Goal: Information Seeking & Learning: Learn about a topic

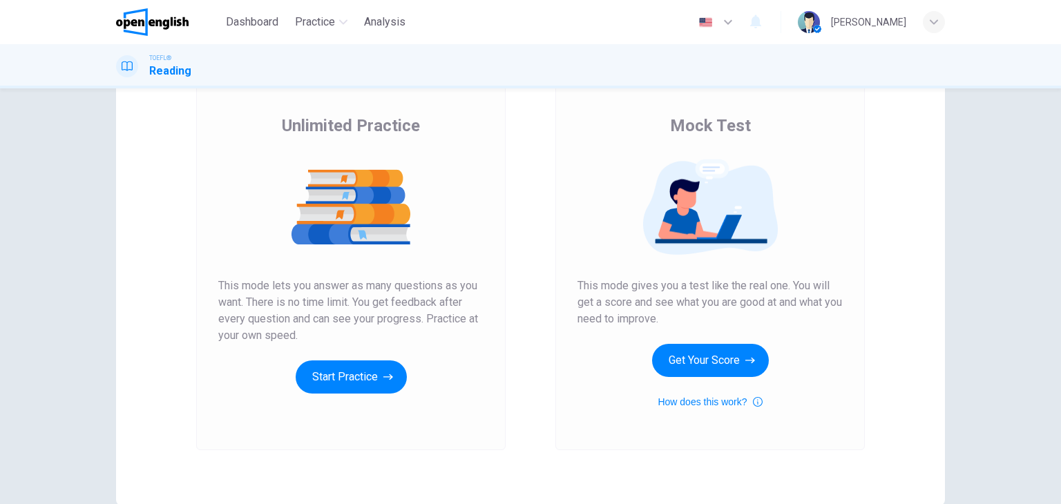
scroll to position [91, 0]
click at [707, 362] on button "Get Your Score" at bounding box center [710, 360] width 117 height 33
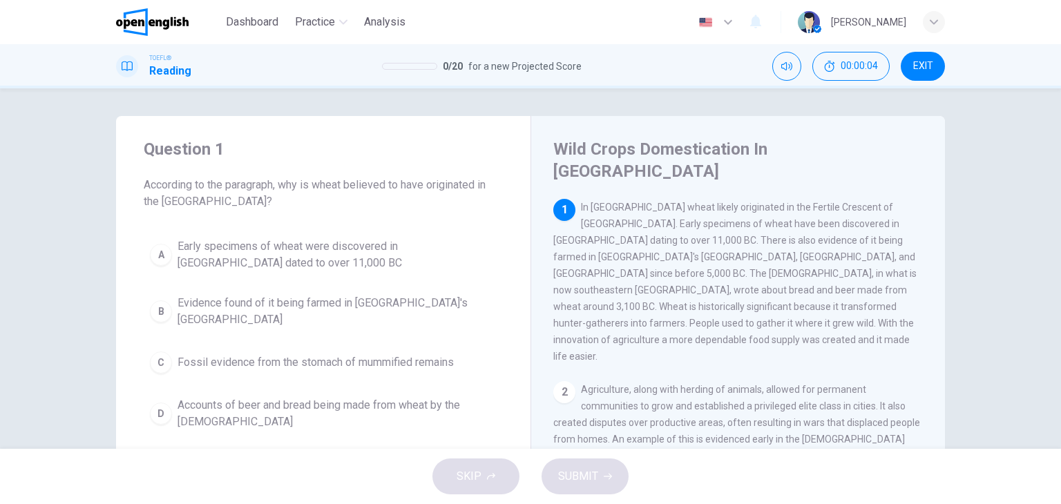
click at [245, 243] on span "Early specimens of wheat were discovered in [GEOGRAPHIC_DATA] dated to over 11,…" at bounding box center [337, 254] width 319 height 33
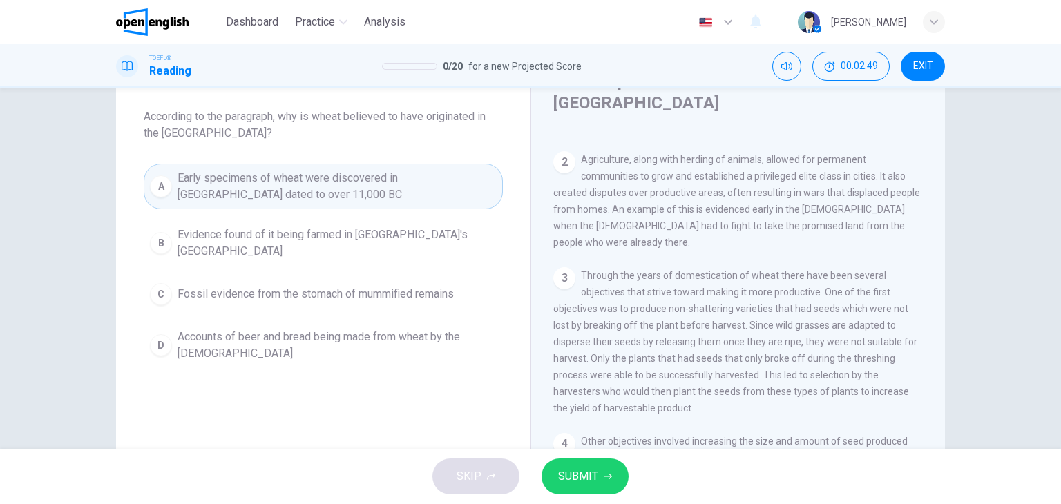
scroll to position [162, 0]
click at [654, 322] on div "3 Through the years of domestication of wheat there have been several objective…" at bounding box center [739, 341] width 370 height 149
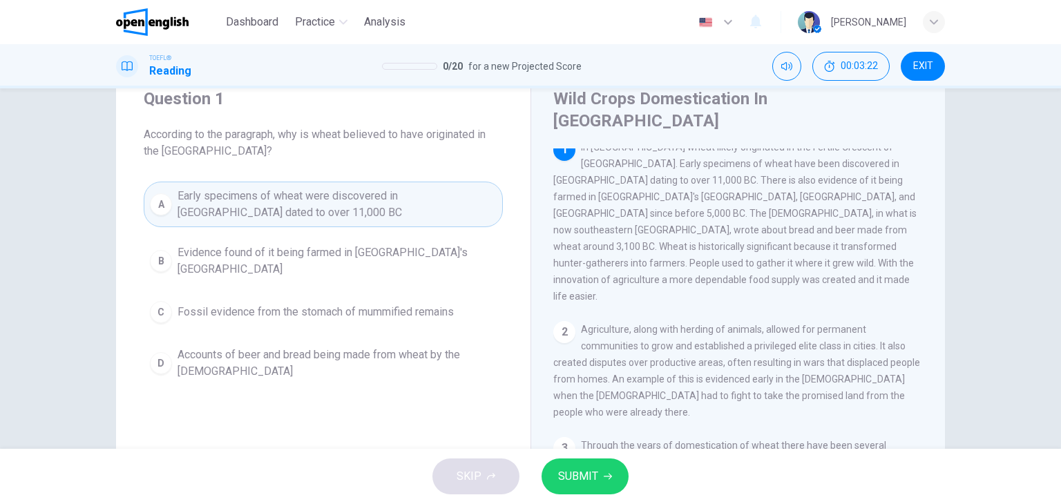
scroll to position [0, 0]
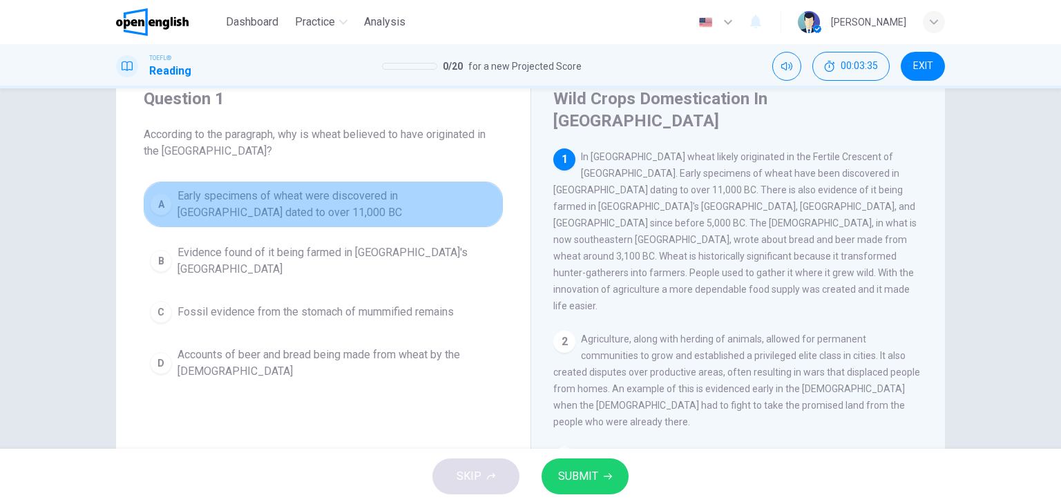
click at [406, 198] on span "Early specimens of wheat were discovered in [GEOGRAPHIC_DATA] dated to over 11,…" at bounding box center [337, 204] width 319 height 33
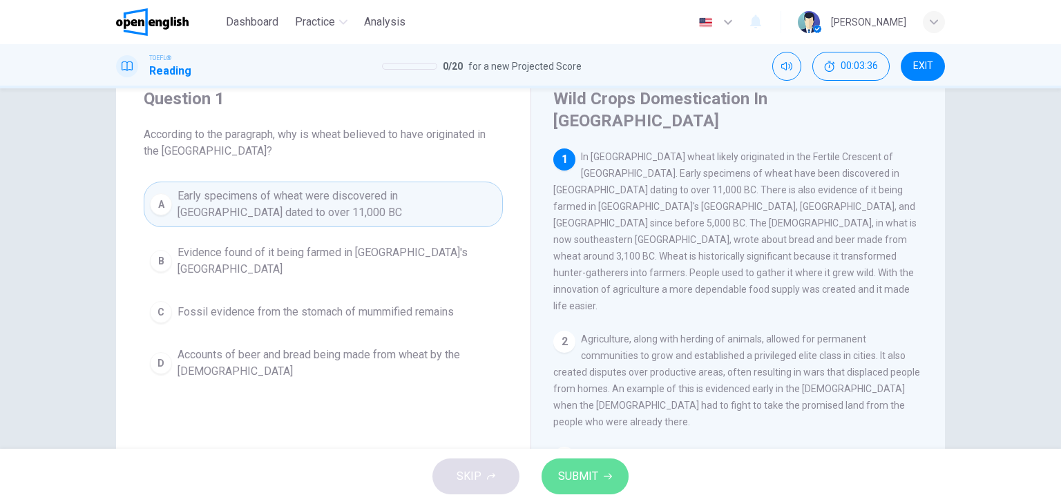
click at [583, 473] on span "SUBMIT" at bounding box center [578, 476] width 40 height 19
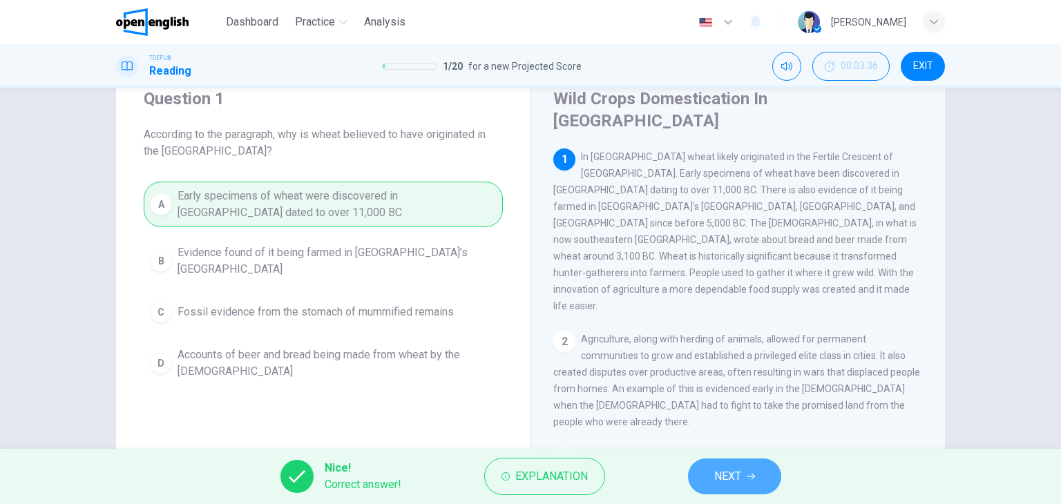
click at [745, 469] on button "NEXT" at bounding box center [734, 477] width 93 height 36
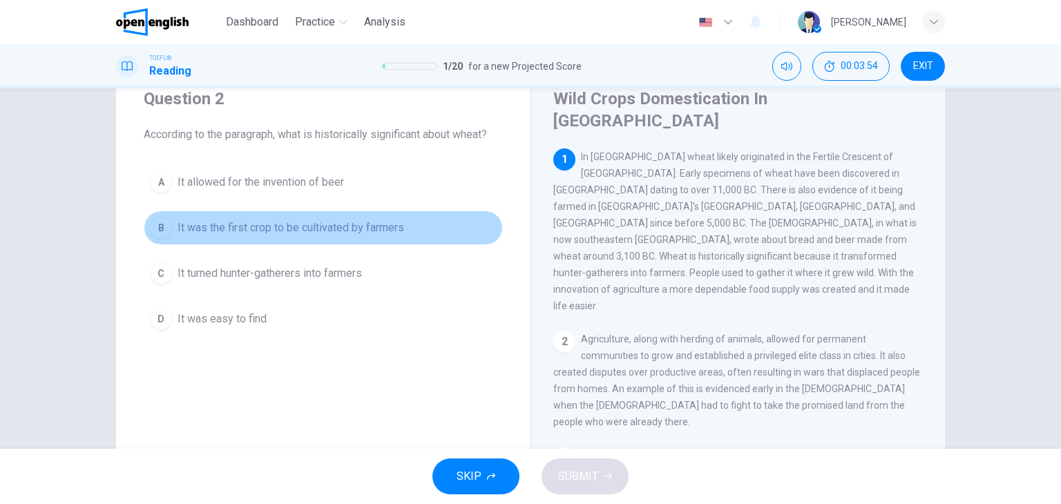
click at [312, 229] on span "It was the first crop to be cultivated by farmers" at bounding box center [291, 228] width 227 height 17
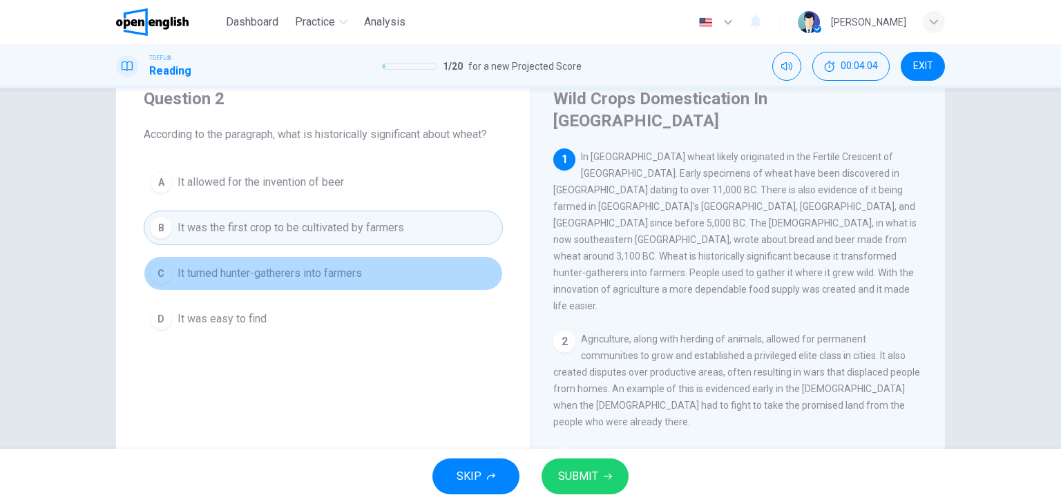
click at [343, 276] on span "It turned hunter-gatherers into farmers" at bounding box center [270, 273] width 185 height 17
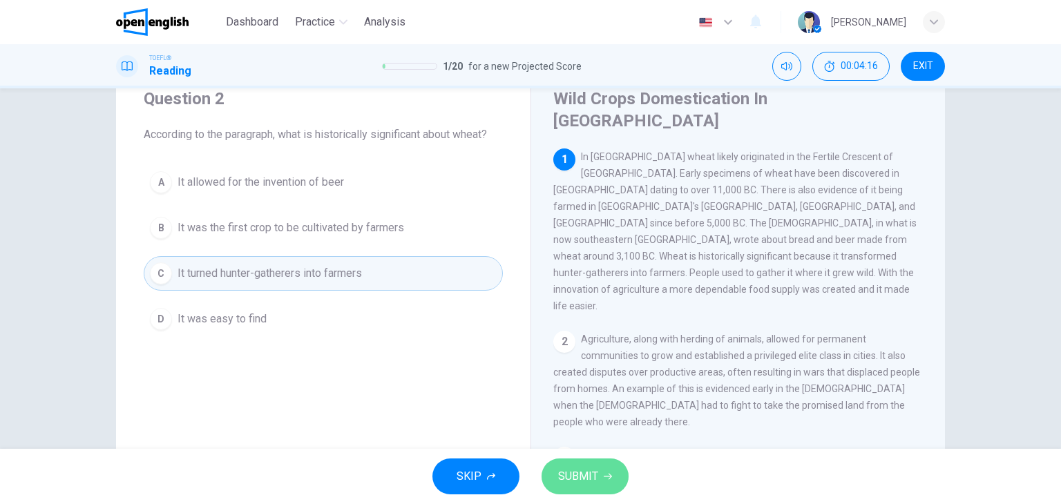
click at [589, 473] on span "SUBMIT" at bounding box center [578, 476] width 40 height 19
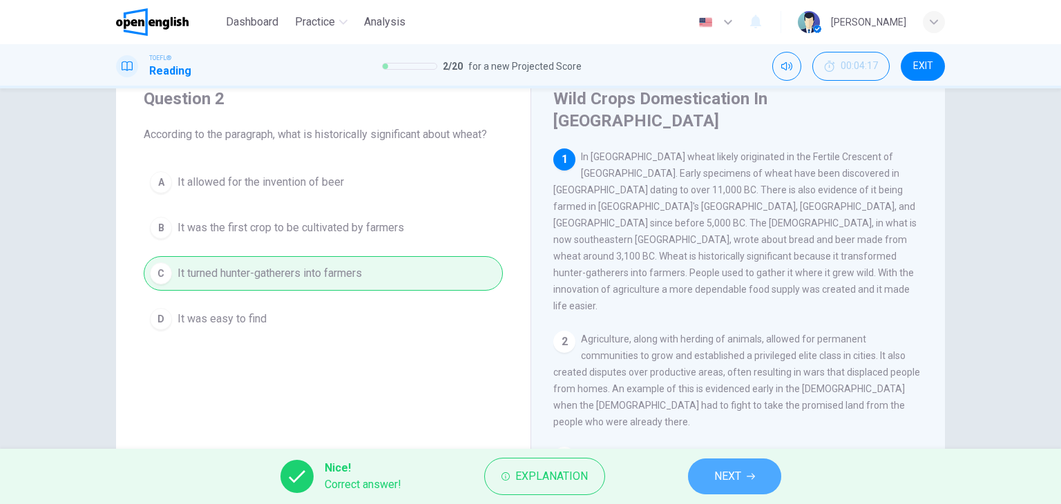
click at [706, 471] on button "NEXT" at bounding box center [734, 477] width 93 height 36
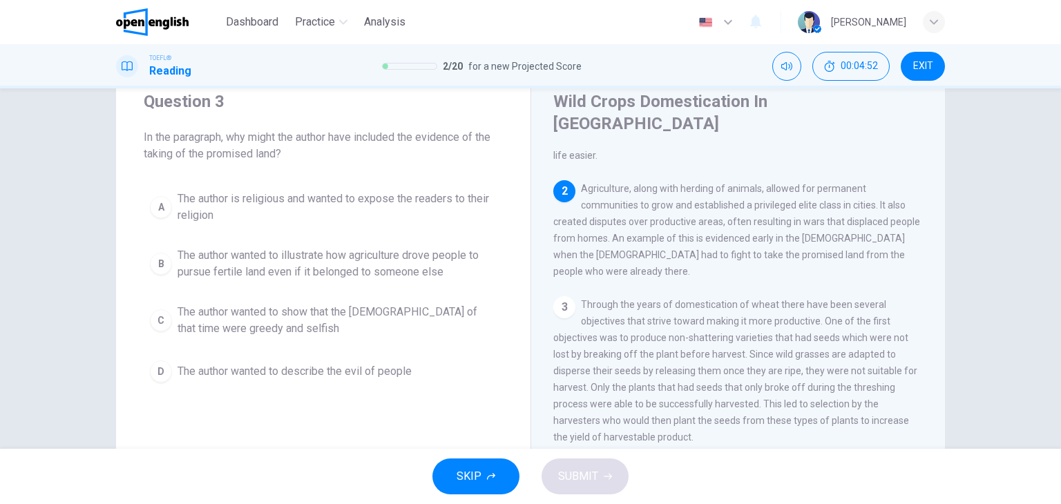
scroll to position [47, 0]
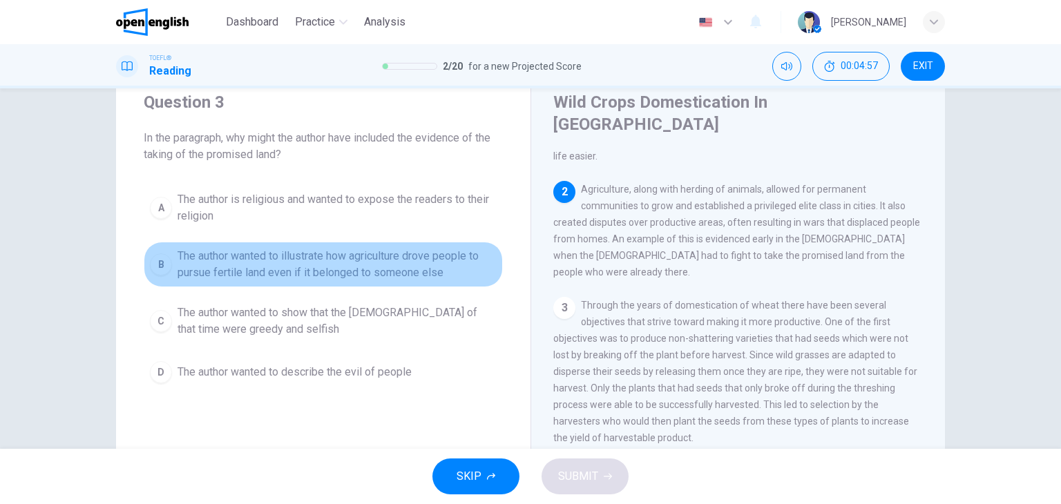
click at [406, 276] on span "The author wanted to illustrate how agriculture drove people to pursue fertile …" at bounding box center [337, 264] width 319 height 33
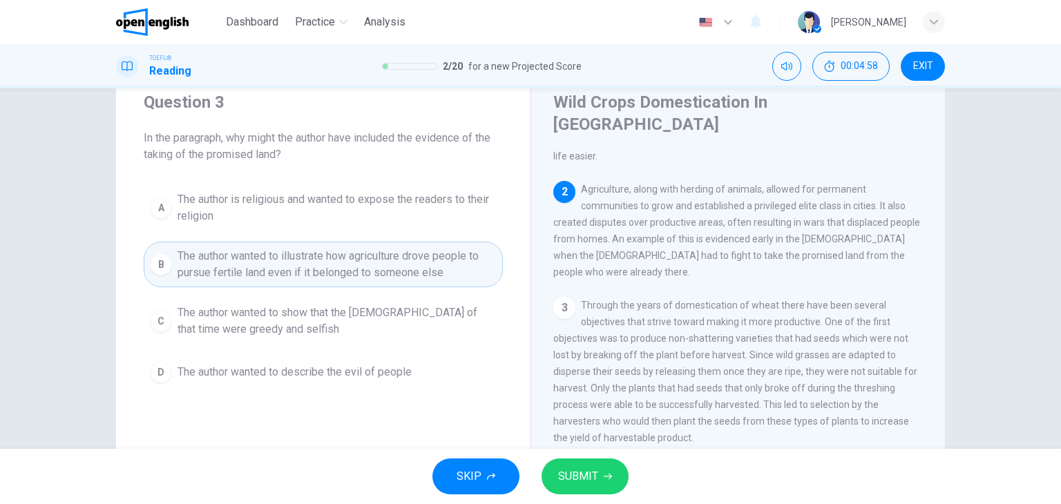
click at [594, 475] on span "SUBMIT" at bounding box center [578, 476] width 40 height 19
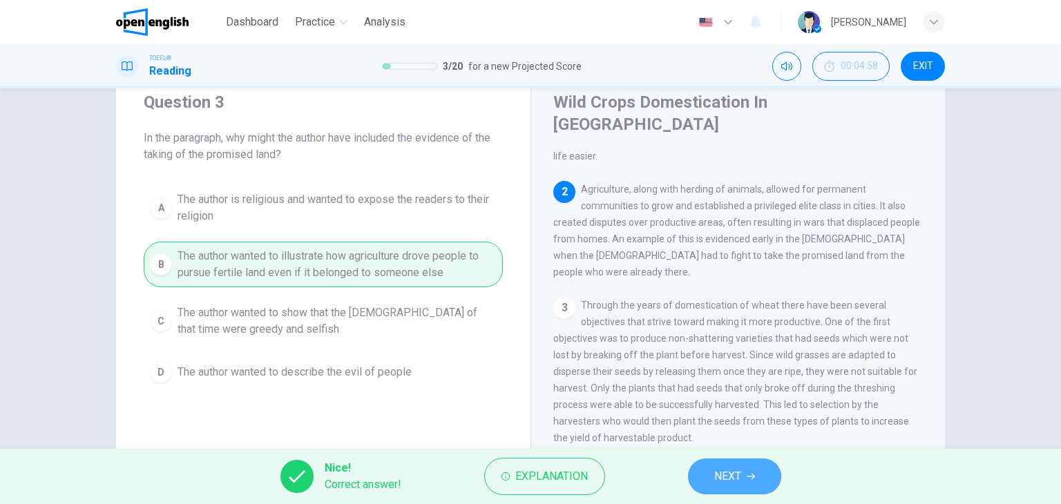
click at [710, 470] on button "NEXT" at bounding box center [734, 477] width 93 height 36
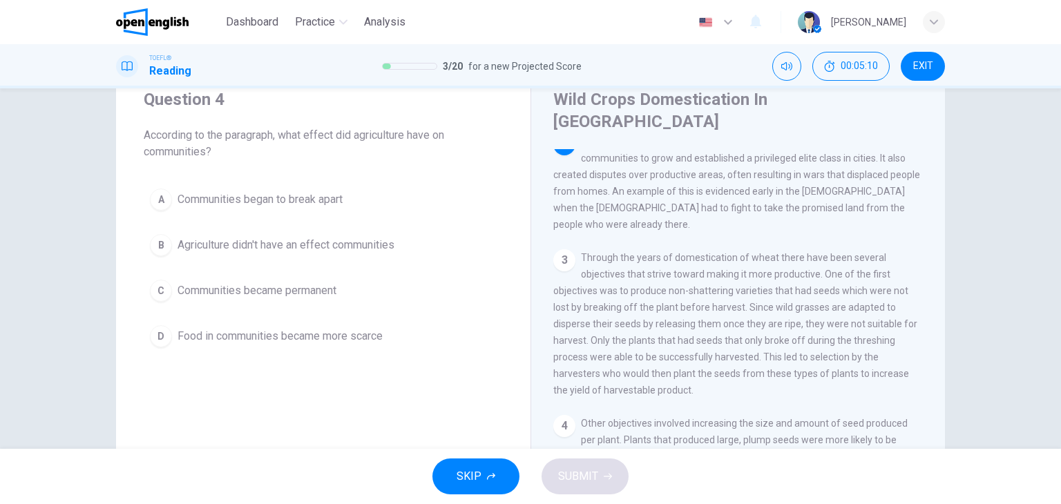
scroll to position [205, 0]
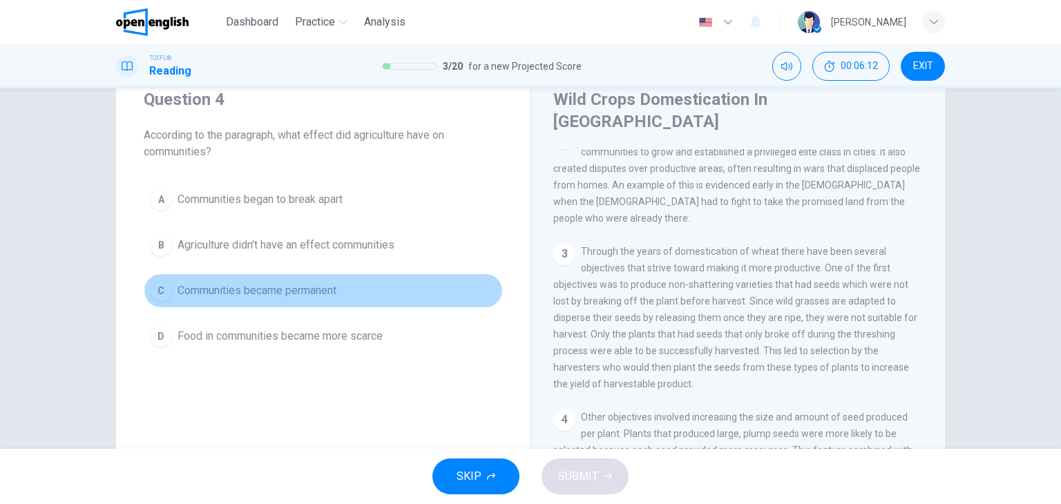
click at [326, 291] on span "Communities became permanent" at bounding box center [257, 291] width 159 height 17
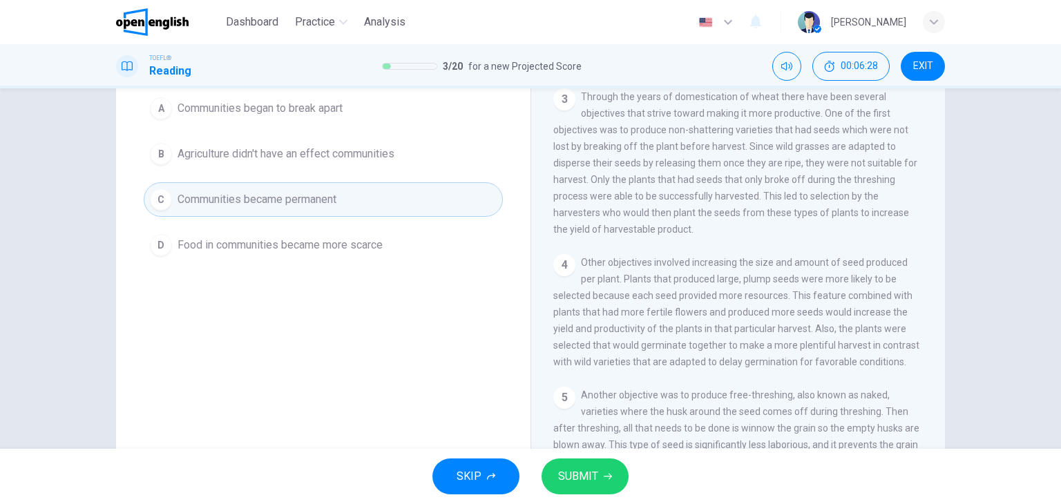
scroll to position [149, 0]
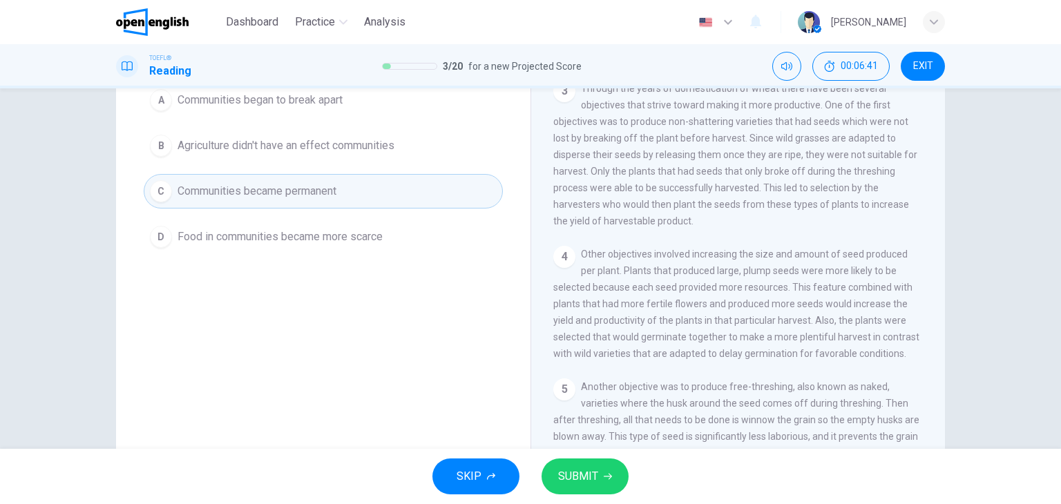
click at [580, 471] on span "SUBMIT" at bounding box center [578, 476] width 40 height 19
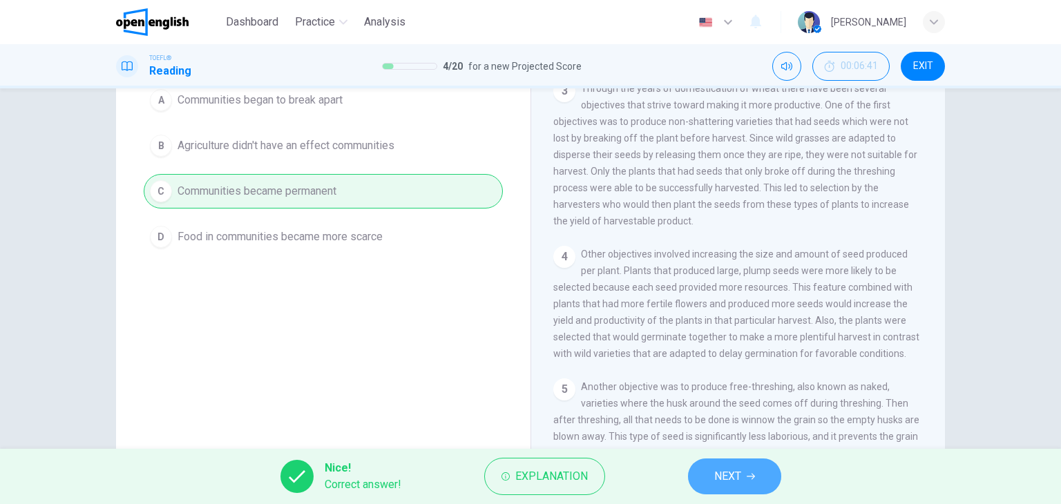
click at [703, 472] on button "NEXT" at bounding box center [734, 477] width 93 height 36
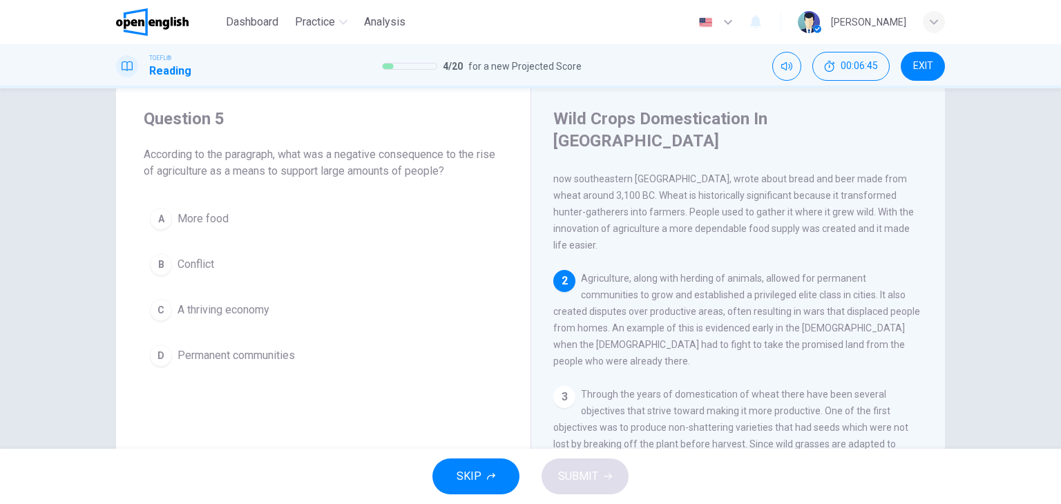
scroll to position [64, 0]
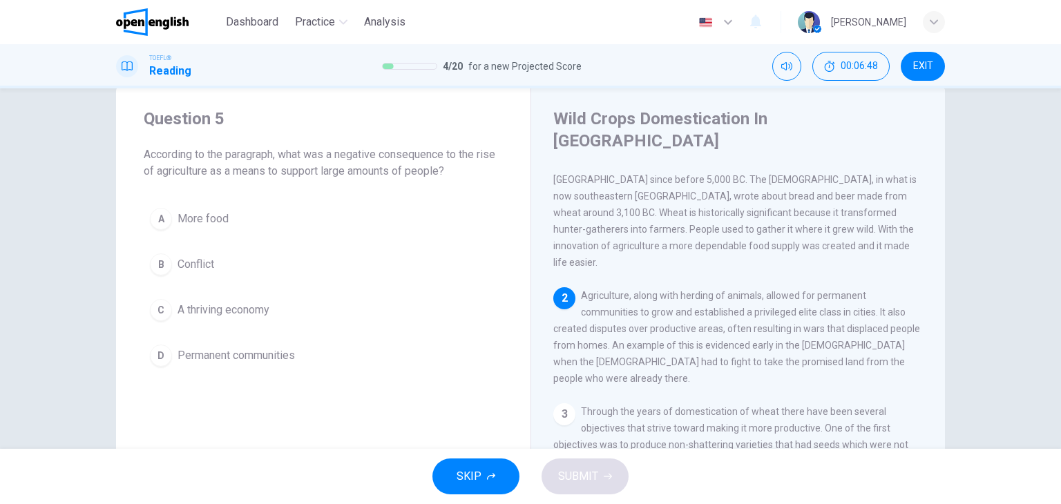
click at [565, 404] on div "3" at bounding box center [565, 415] width 22 height 22
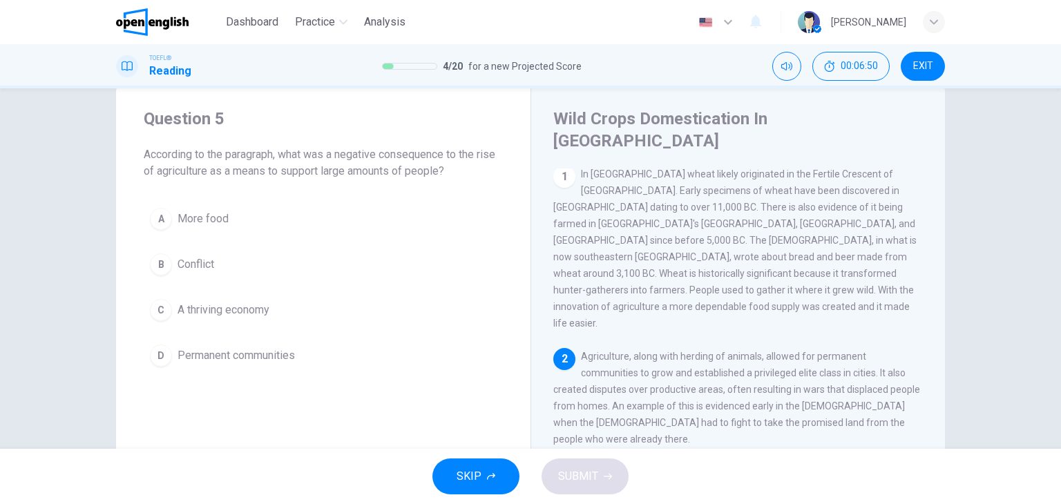
scroll to position [0, 0]
click at [655, 354] on span "Agriculture, along with herding of animals, allowed for permanent communities t…" at bounding box center [737, 401] width 367 height 94
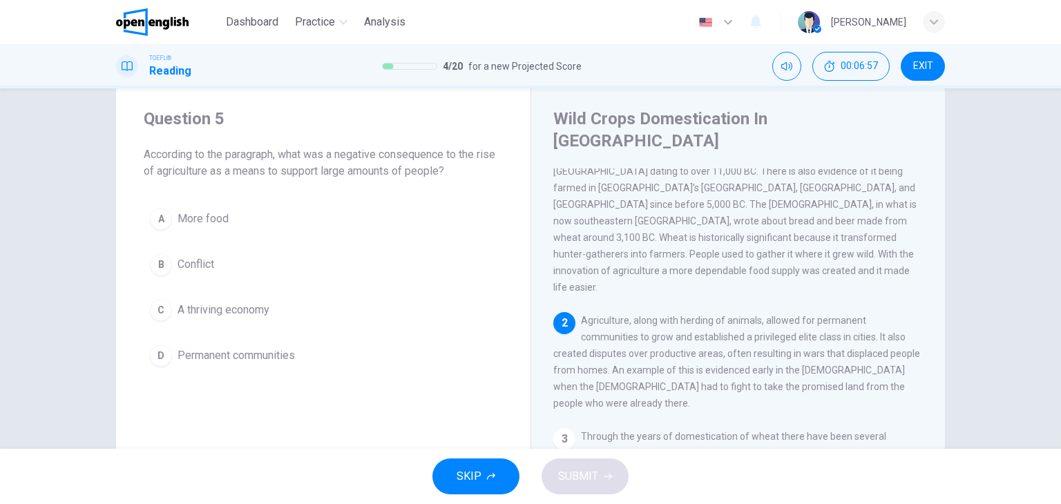
scroll to position [40, 0]
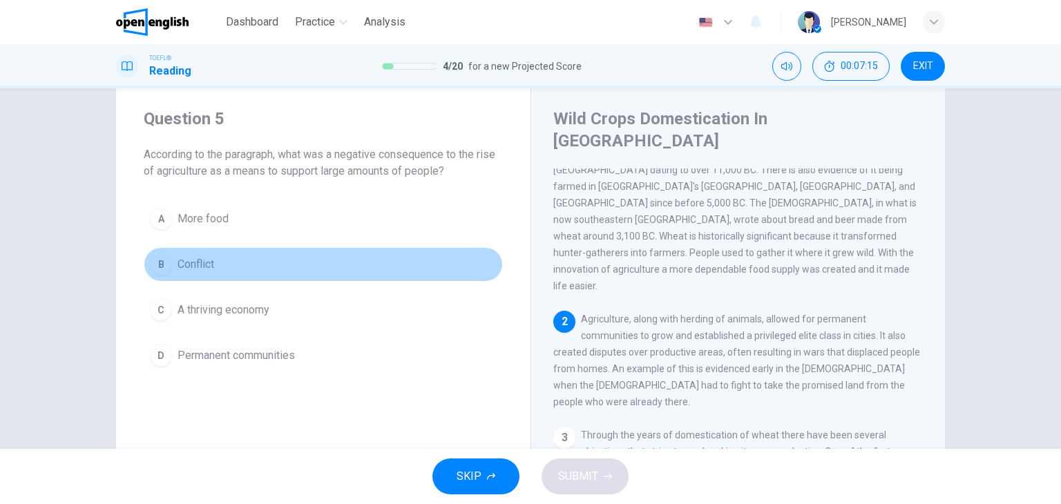
click at [205, 263] on span "Conflict" at bounding box center [196, 264] width 37 height 17
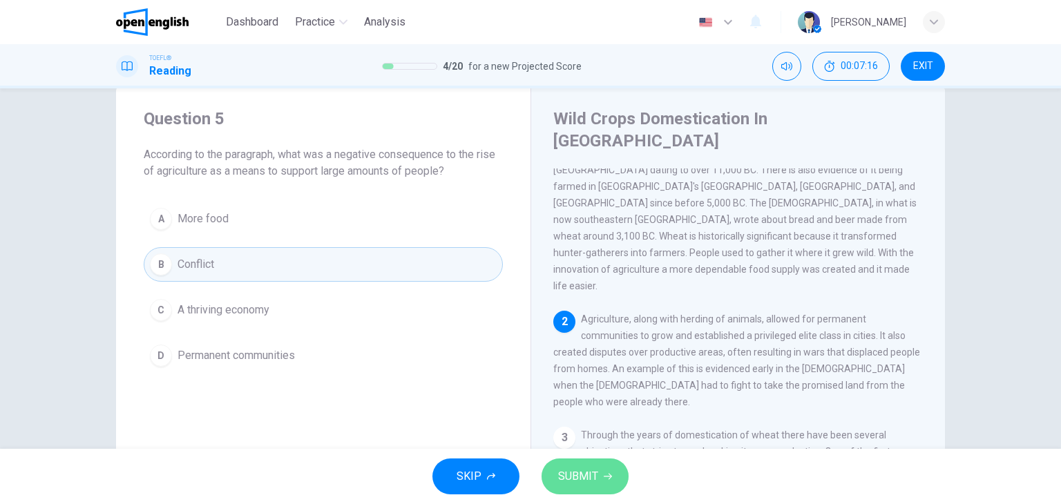
click at [593, 470] on span "SUBMIT" at bounding box center [578, 476] width 40 height 19
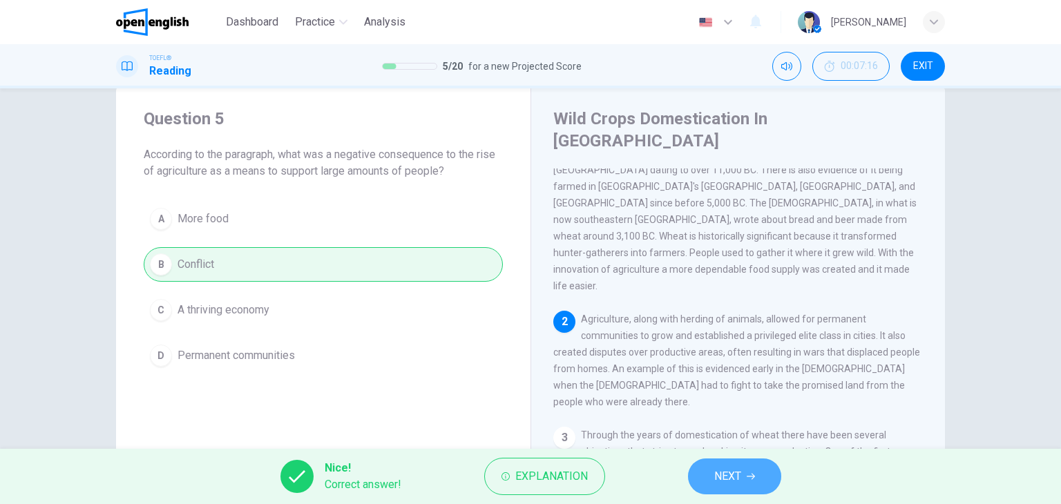
drag, startPoint x: 722, startPoint y: 493, endPoint x: 725, endPoint y: 480, distance: 12.7
click at [725, 480] on button "NEXT" at bounding box center [734, 477] width 93 height 36
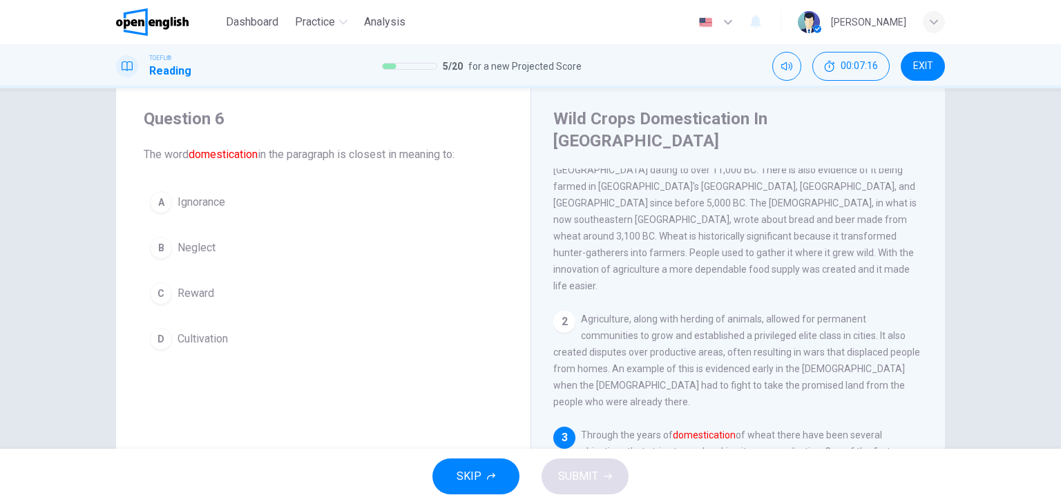
scroll to position [151, 0]
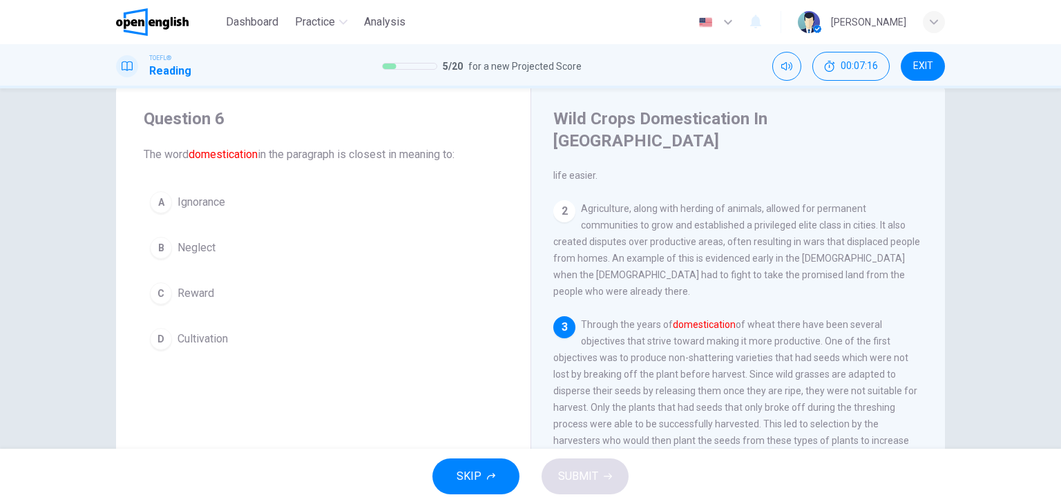
click at [725, 480] on div "SKIP SUBMIT" at bounding box center [530, 476] width 1061 height 55
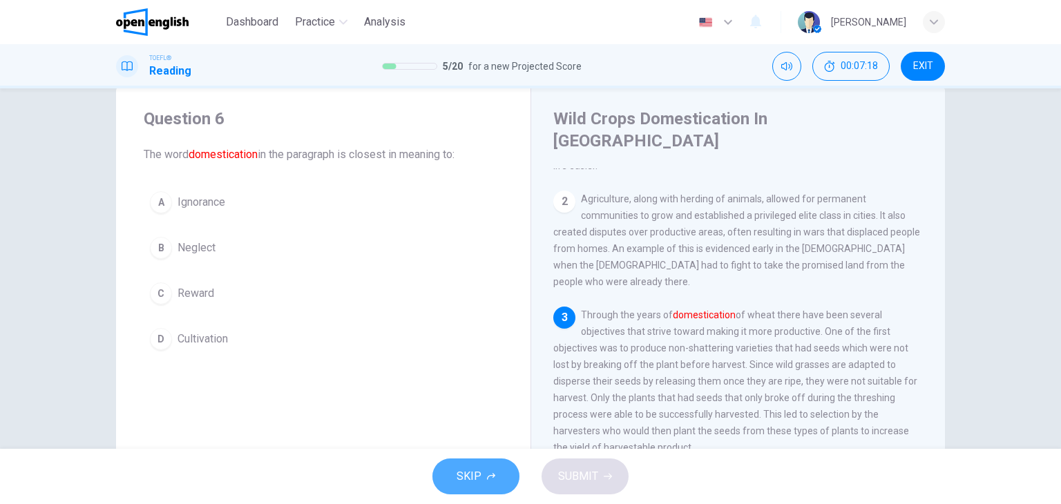
click at [498, 471] on button "SKIP" at bounding box center [476, 477] width 87 height 36
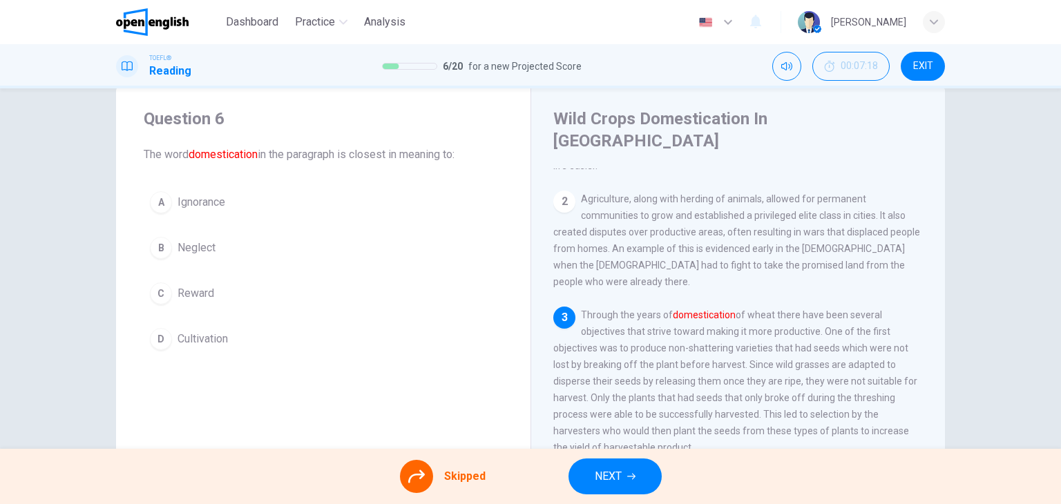
click at [422, 321] on div "A Ignorance B Neglect C Reward D Cultivation" at bounding box center [323, 270] width 359 height 171
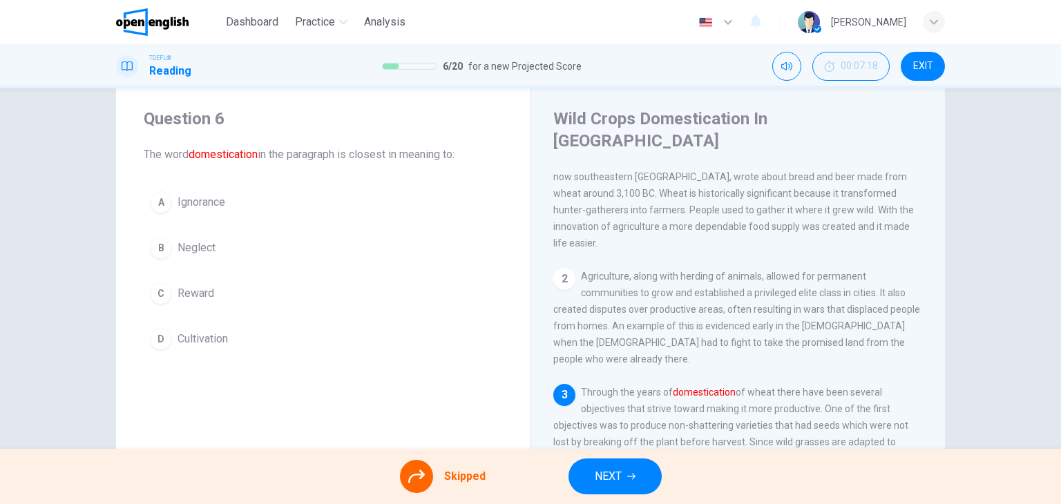
click at [182, 195] on div "A Ignorance B Neglect C Reward D Cultivation" at bounding box center [323, 270] width 359 height 171
click at [166, 211] on div "A Ignorance B Neglect C Reward D Cultivation" at bounding box center [323, 270] width 359 height 171
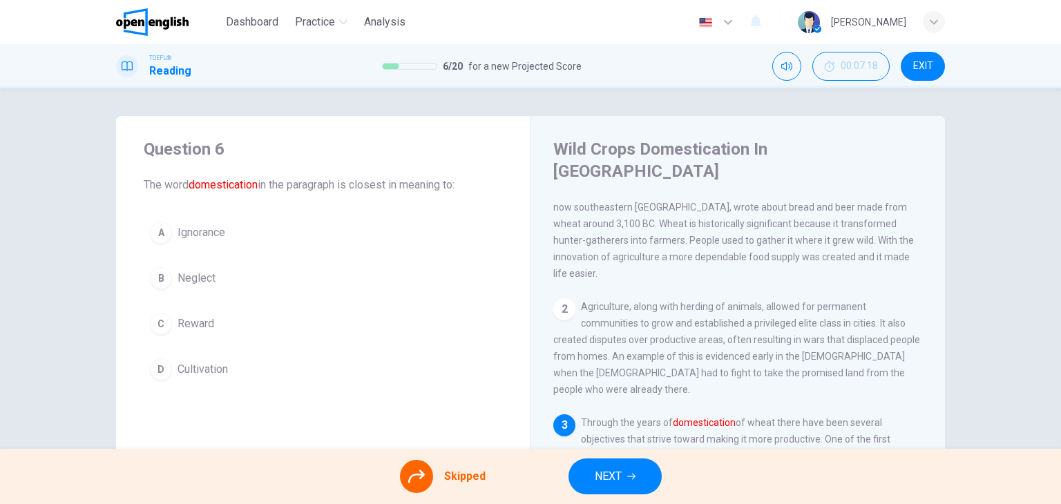
click at [655, 417] on span "Through the years of domestication of wheat there have been several objectives …" at bounding box center [736, 489] width 364 height 144
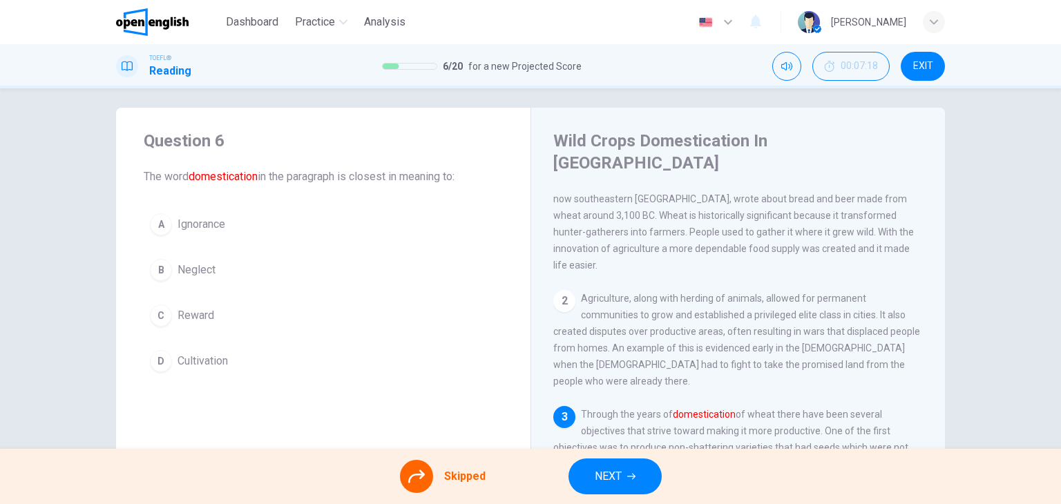
scroll to position [23, 0]
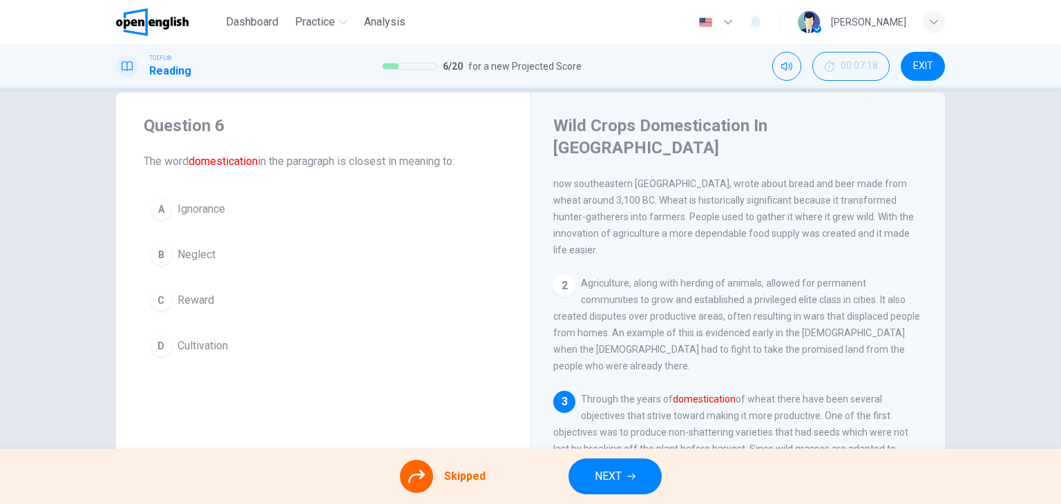
click at [415, 473] on icon at bounding box center [416, 477] width 17 height 17
click at [568, 391] on div "3" at bounding box center [565, 402] width 22 height 22
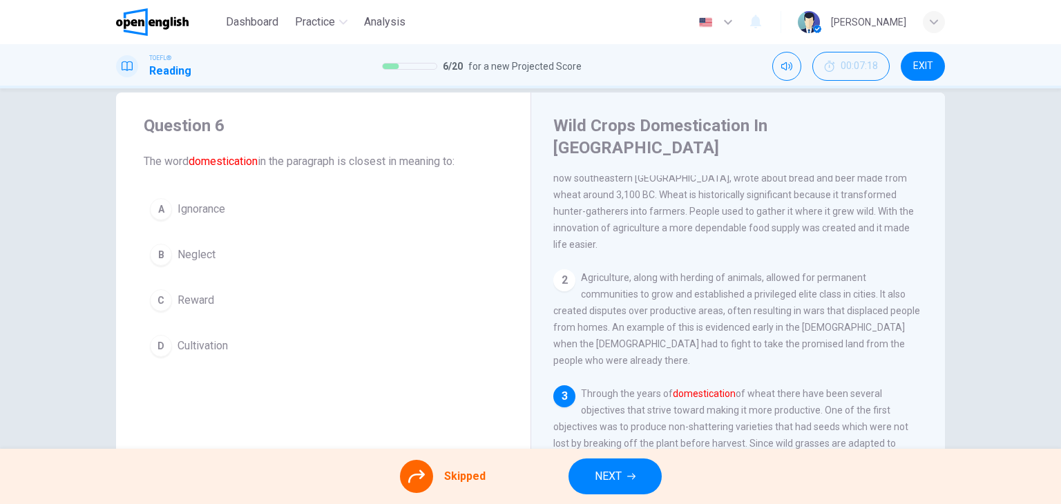
scroll to position [100, 0]
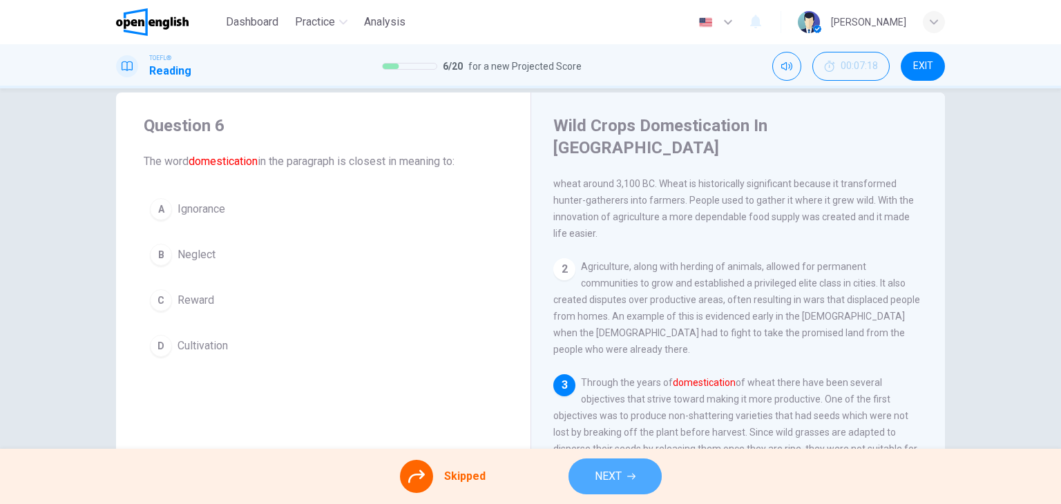
click at [627, 474] on icon "button" at bounding box center [631, 477] width 8 height 8
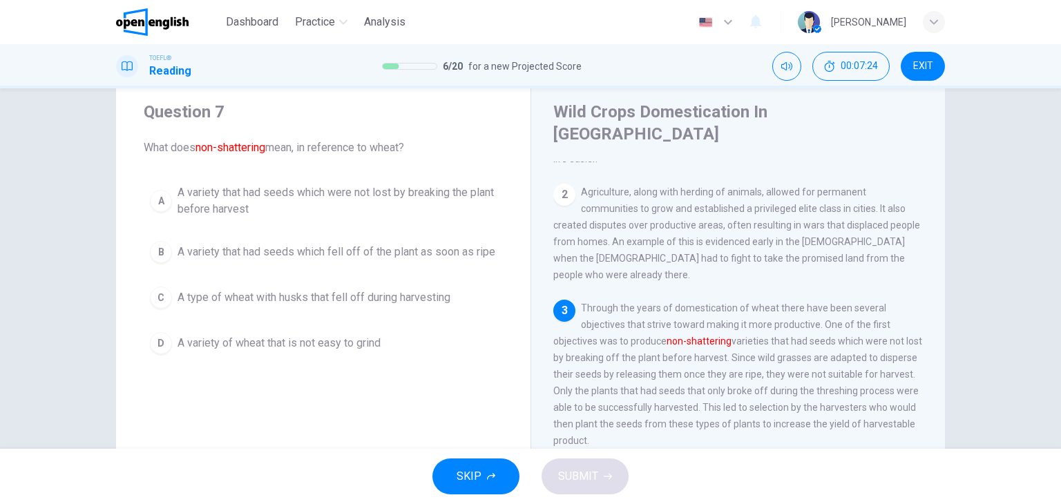
scroll to position [160, 0]
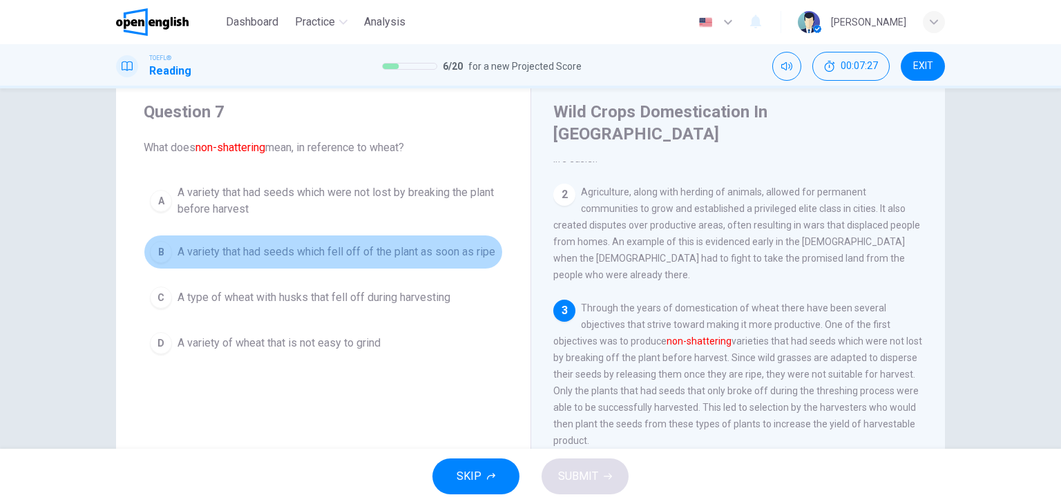
click at [421, 244] on span "A variety that had seeds which fell off of the plant as soon as ripe" at bounding box center [337, 252] width 318 height 17
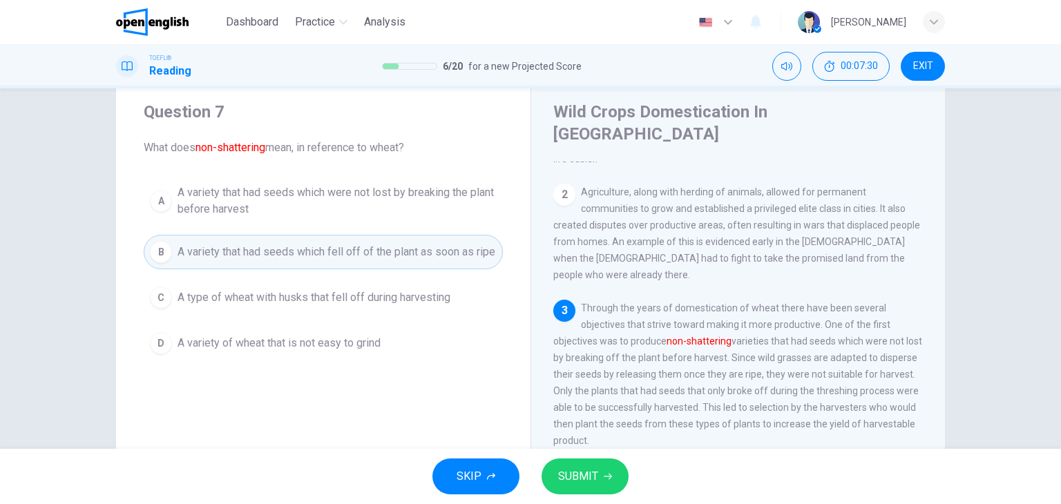
click at [701, 336] on font "non-shattering" at bounding box center [699, 341] width 65 height 11
click at [328, 212] on span "A variety that had seeds which were not lost by breaking the plant before harve…" at bounding box center [337, 201] width 319 height 33
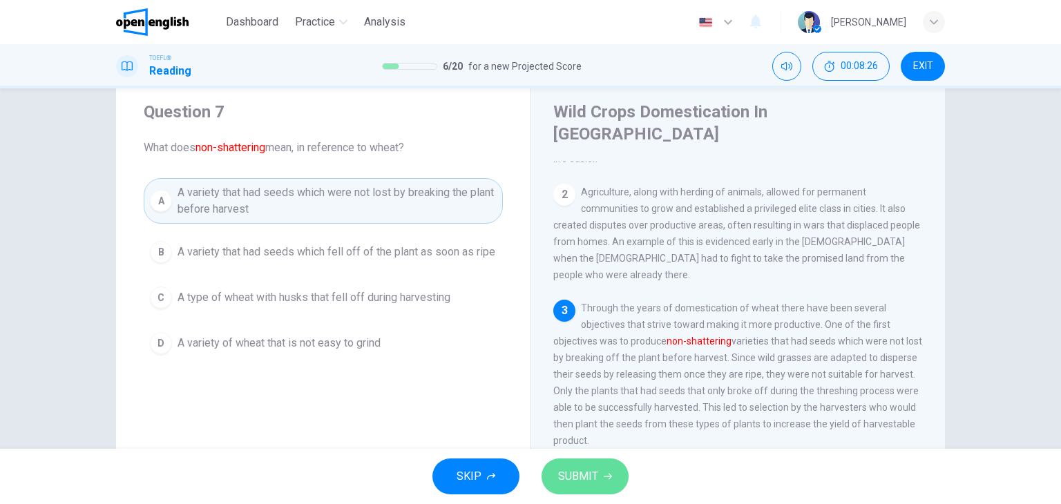
click at [592, 475] on span "SUBMIT" at bounding box center [578, 476] width 40 height 19
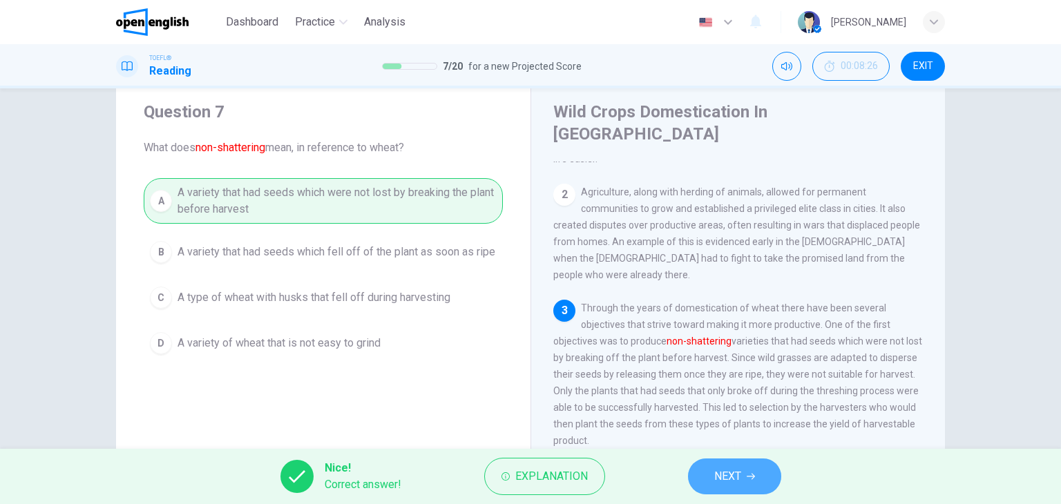
click at [752, 473] on icon "button" at bounding box center [751, 477] width 8 height 8
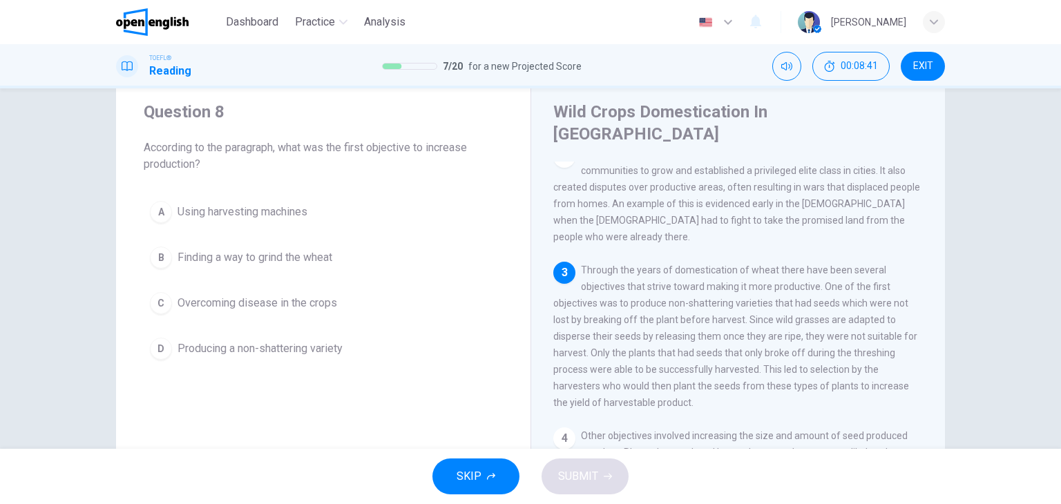
scroll to position [199, 0]
drag, startPoint x: 612, startPoint y: 238, endPoint x: 707, endPoint y: 238, distance: 94.7
click at [707, 264] on span "Through the years of domestication of wheat there have been several objectives …" at bounding box center [736, 336] width 364 height 144
click at [296, 354] on span "Producing a non-shattering variety" at bounding box center [260, 349] width 165 height 17
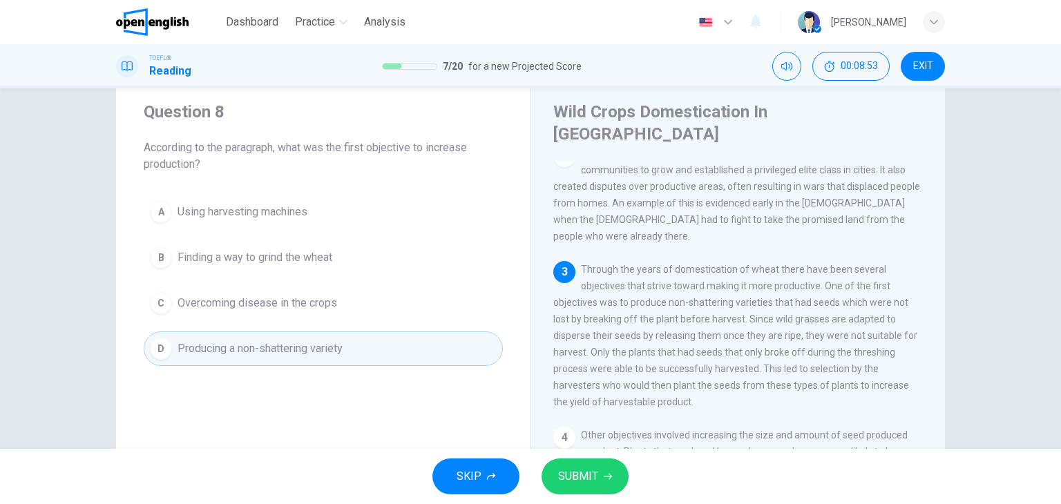
click at [582, 479] on span "SUBMIT" at bounding box center [578, 476] width 40 height 19
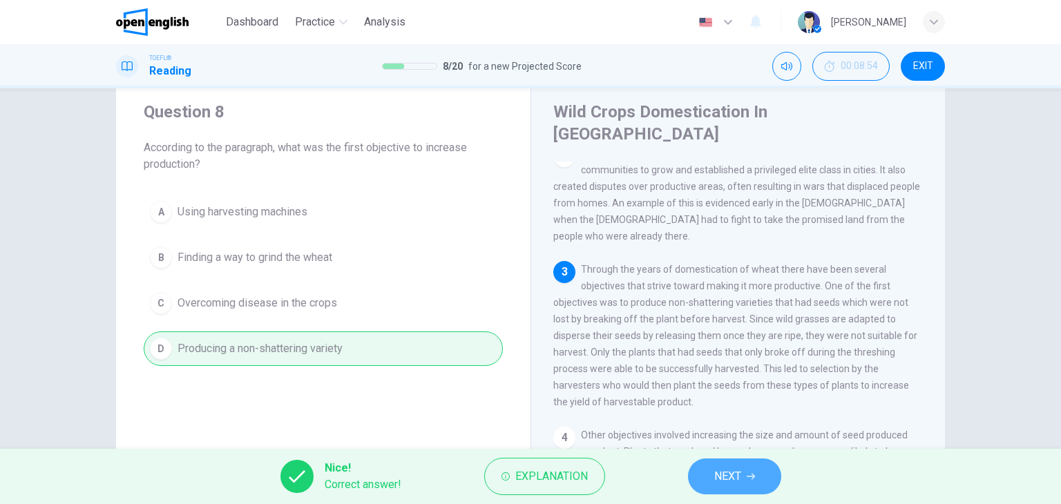
click at [717, 484] on span "NEXT" at bounding box center [728, 476] width 27 height 19
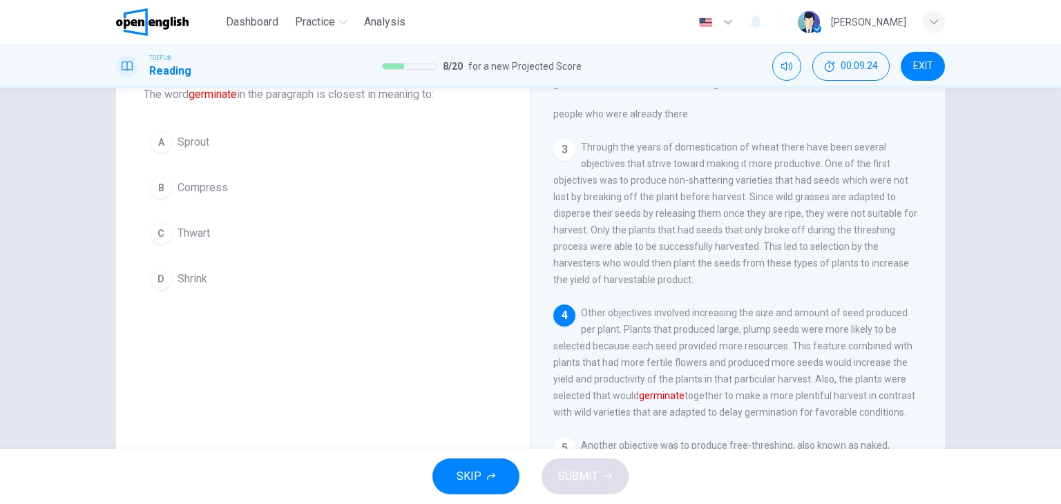
scroll to position [91, 0]
click at [487, 476] on icon "button" at bounding box center [491, 477] width 8 height 8
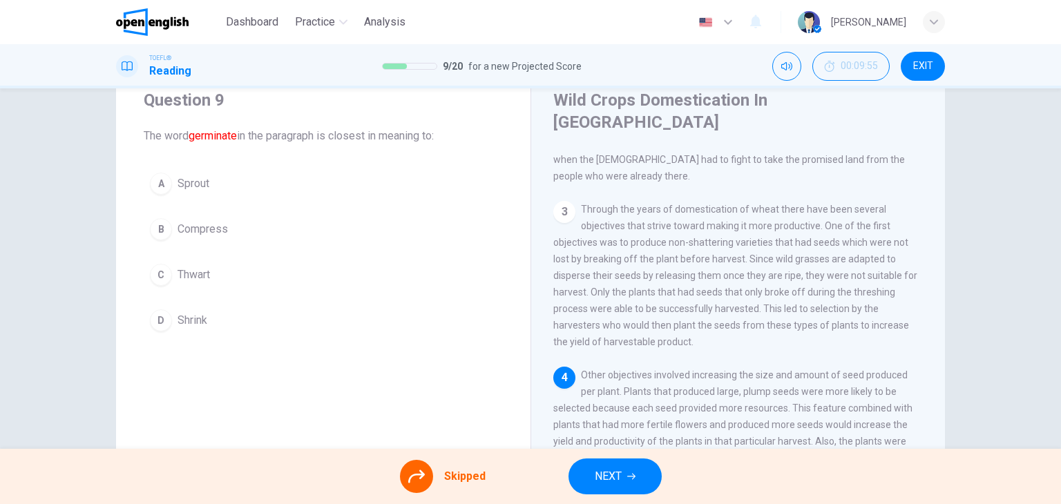
scroll to position [48, 0]
click at [623, 479] on button "NEXT" at bounding box center [615, 477] width 93 height 36
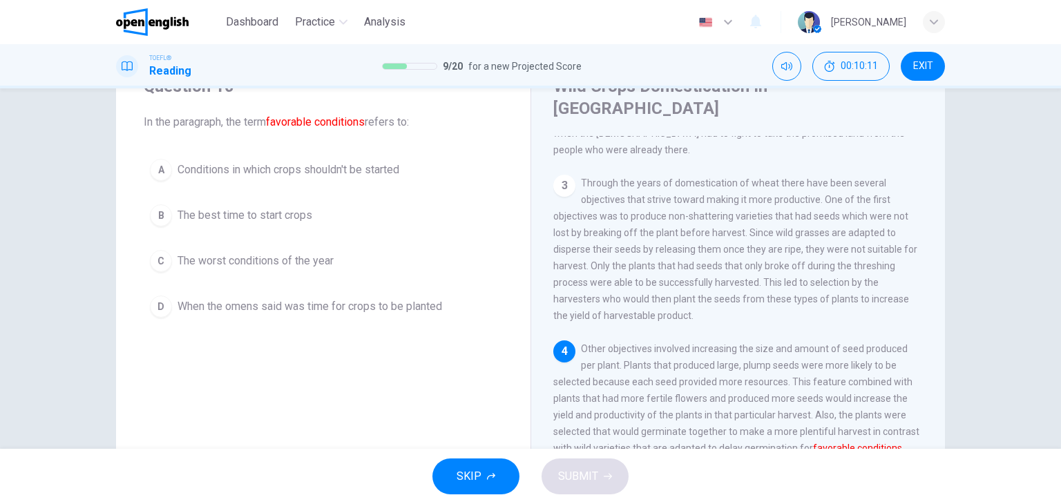
scroll to position [62, 0]
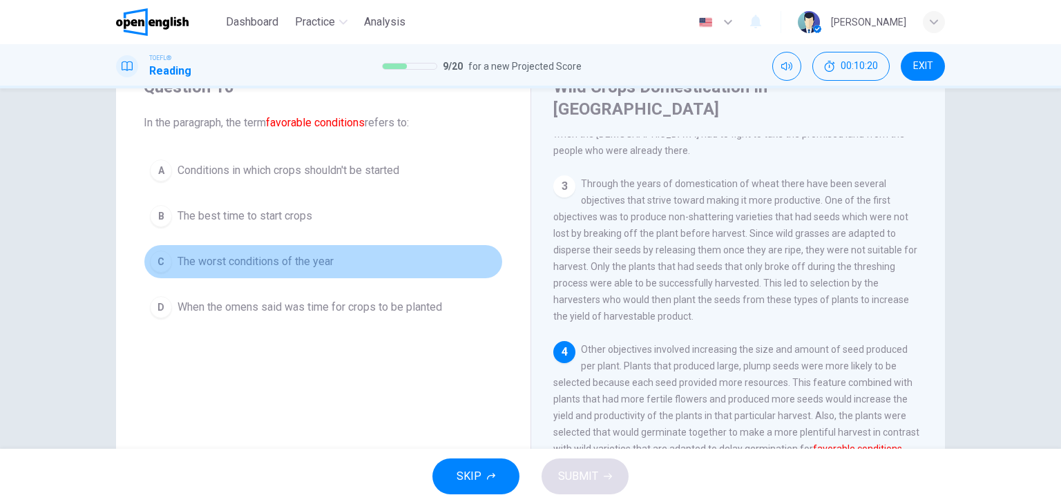
click at [327, 270] on button "C The worst conditions of the year" at bounding box center [323, 262] width 359 height 35
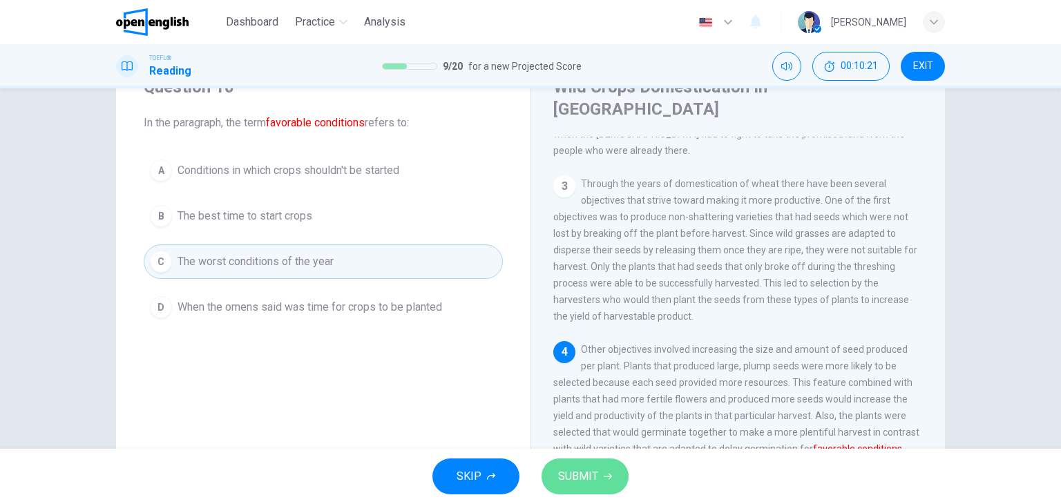
click at [580, 479] on span "SUBMIT" at bounding box center [578, 476] width 40 height 19
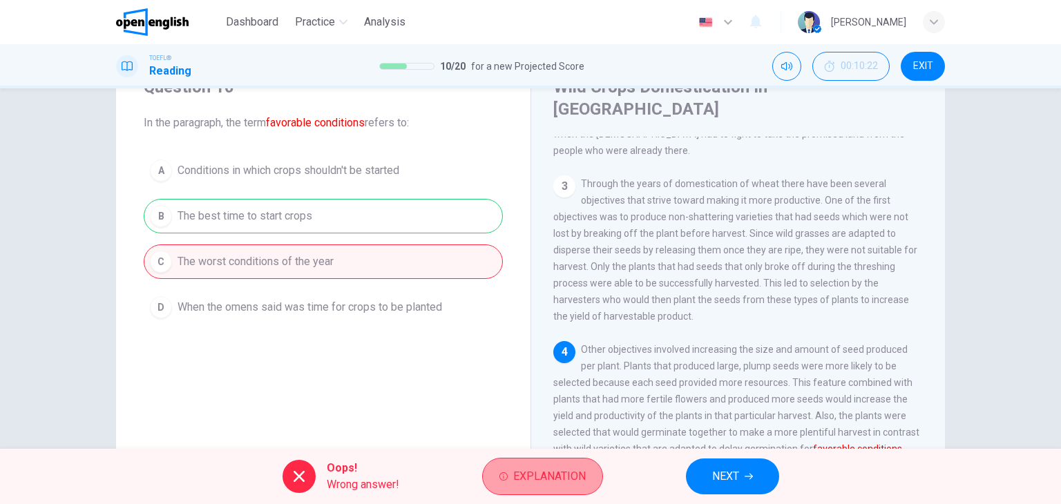
click at [553, 474] on span "Explanation" at bounding box center [549, 476] width 73 height 19
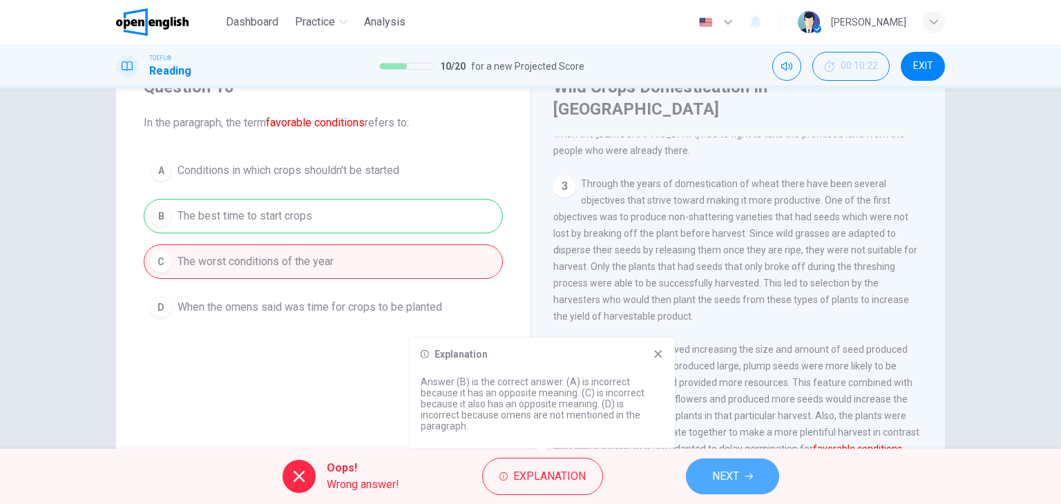
click at [723, 471] on span "NEXT" at bounding box center [725, 476] width 27 height 19
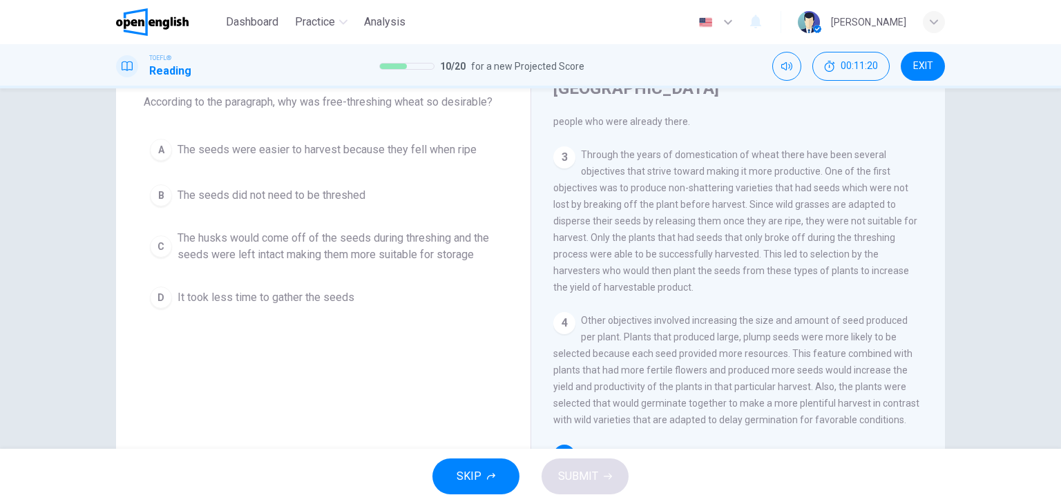
scroll to position [83, 0]
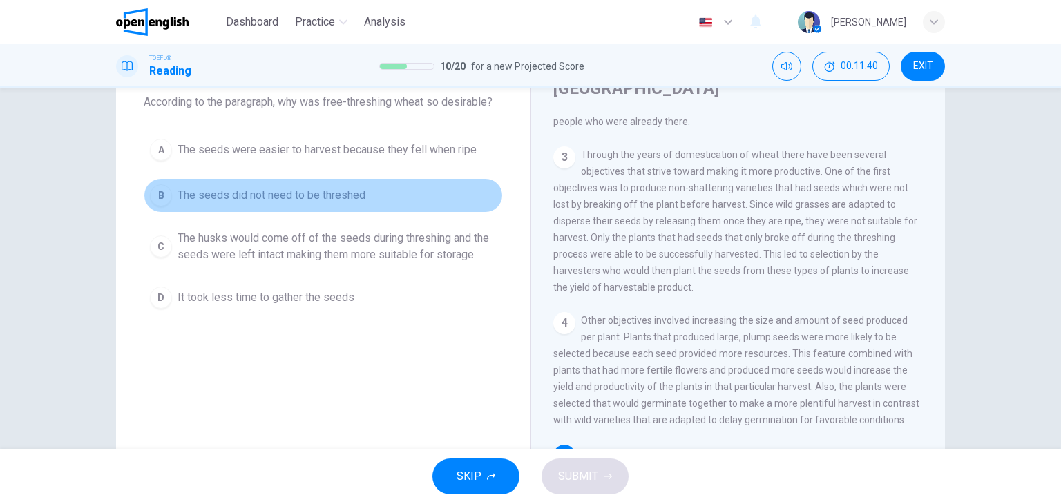
click at [343, 197] on span "The seeds did not need to be threshed" at bounding box center [272, 195] width 188 height 17
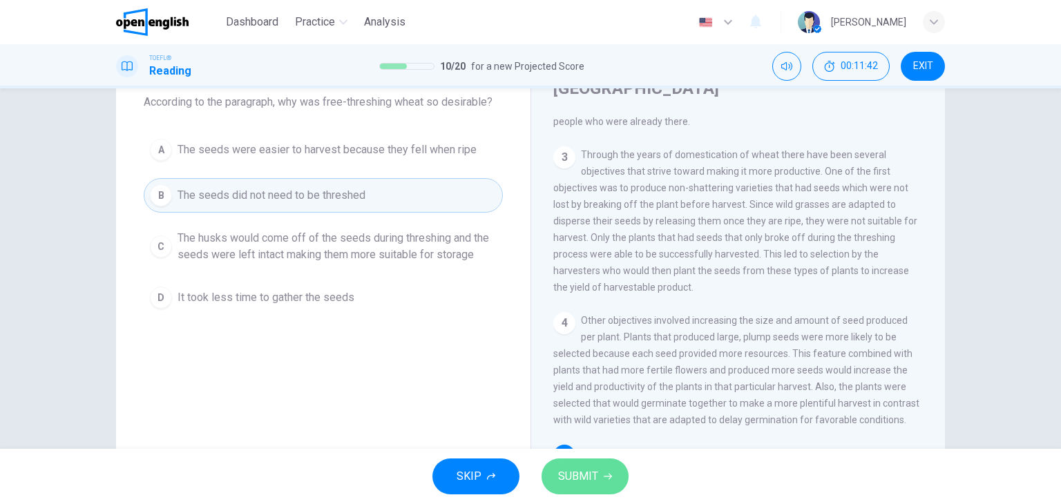
click at [597, 485] on span "SUBMIT" at bounding box center [578, 476] width 40 height 19
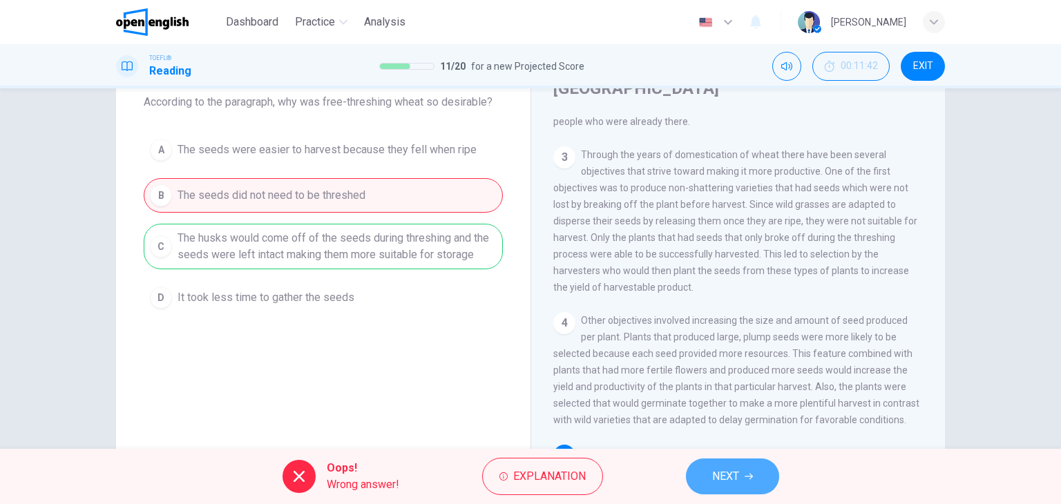
click at [730, 482] on span "NEXT" at bounding box center [725, 476] width 27 height 19
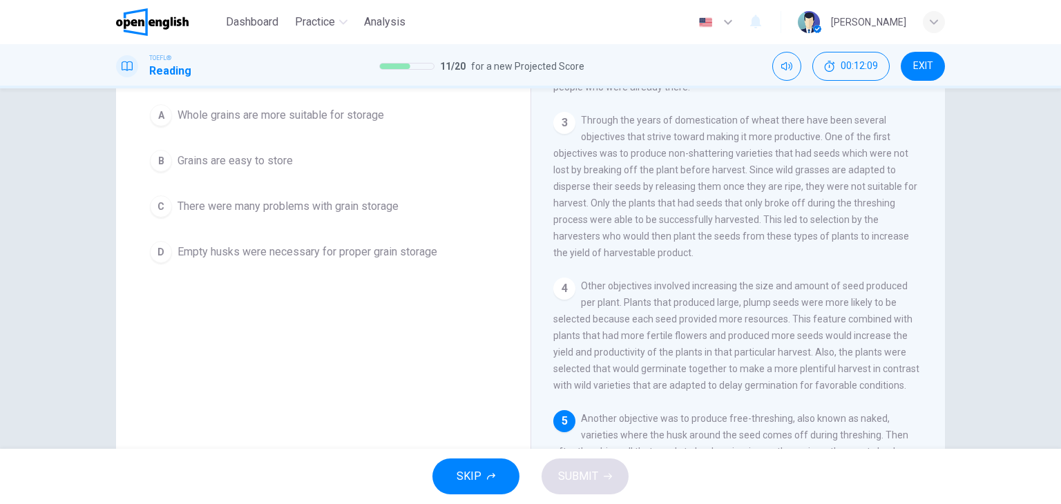
scroll to position [116, 0]
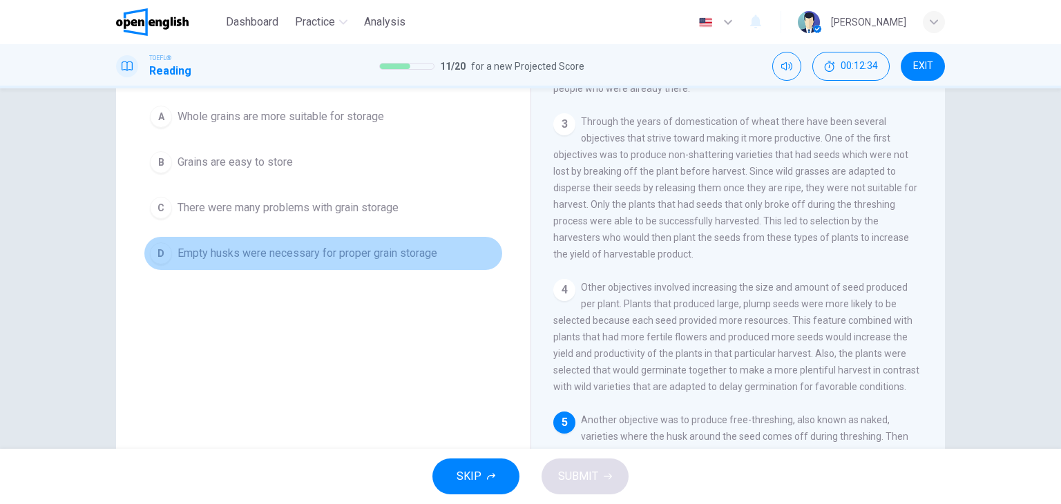
click at [423, 252] on span "Empty husks were necessary for proper grain storage" at bounding box center [308, 253] width 260 height 17
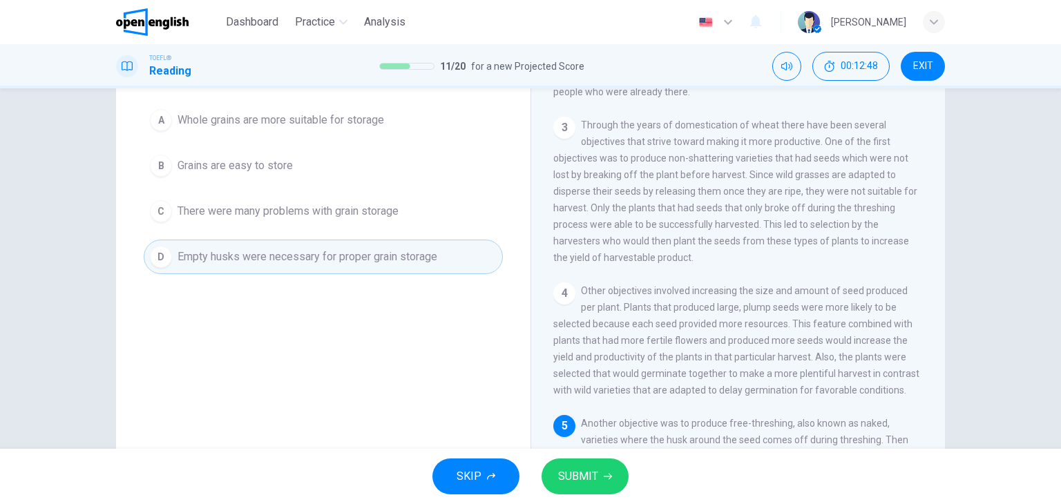
scroll to position [109, 0]
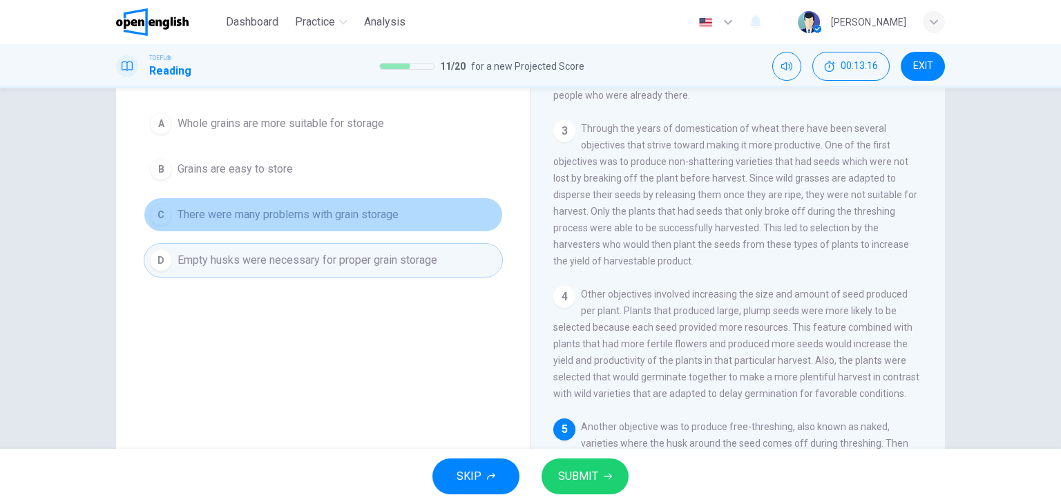
click at [388, 207] on span "There were many problems with grain storage" at bounding box center [288, 215] width 221 height 17
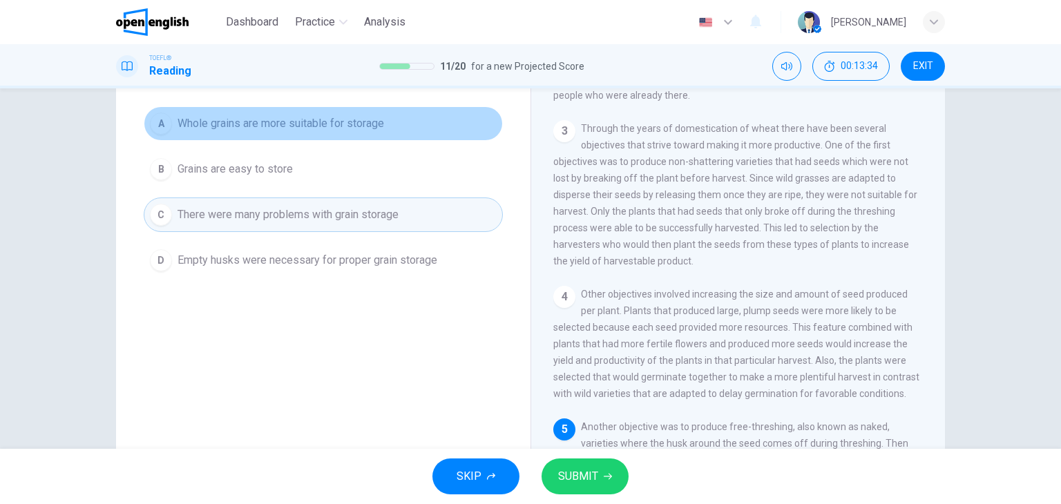
click at [419, 118] on button "A Whole grains are more suitable for storage" at bounding box center [323, 123] width 359 height 35
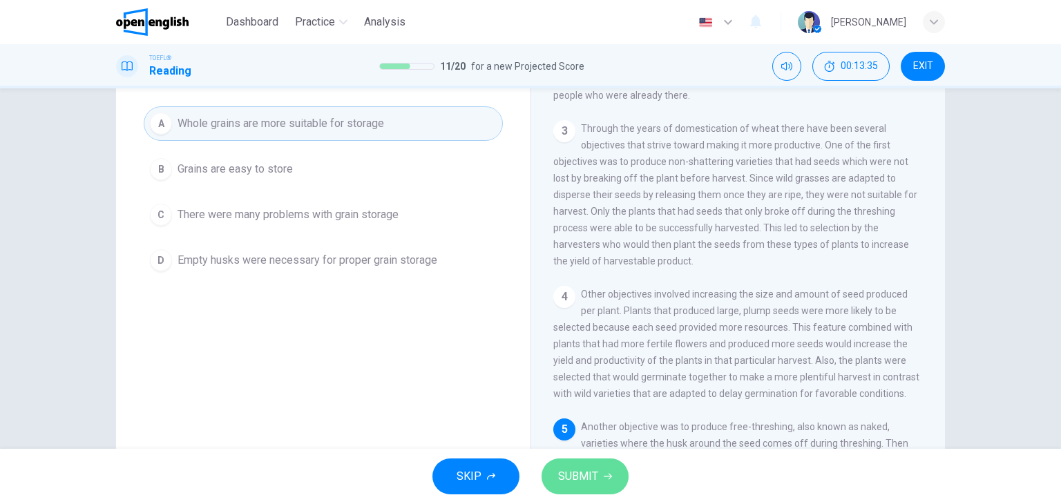
click at [575, 459] on button "SUBMIT" at bounding box center [585, 477] width 87 height 36
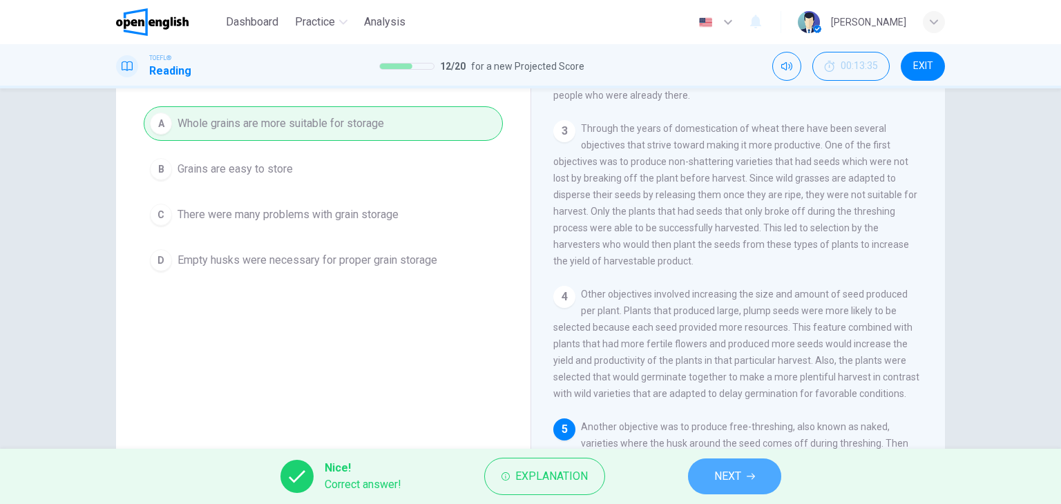
click at [761, 486] on button "NEXT" at bounding box center [734, 477] width 93 height 36
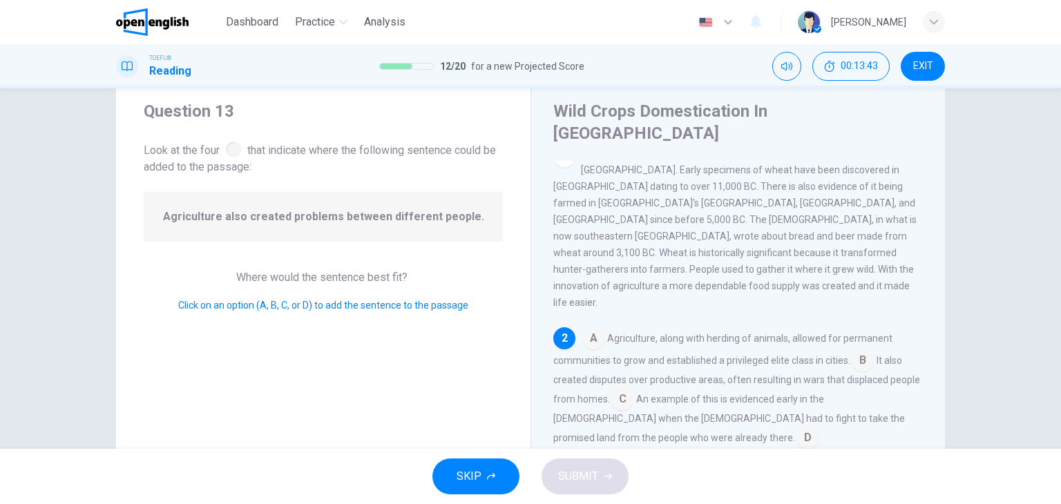
scroll to position [37, 0]
click at [227, 146] on div at bounding box center [233, 149] width 15 height 15
click at [554, 466] on div "3" at bounding box center [565, 477] width 22 height 22
click at [797, 429] on input at bounding box center [808, 440] width 22 height 22
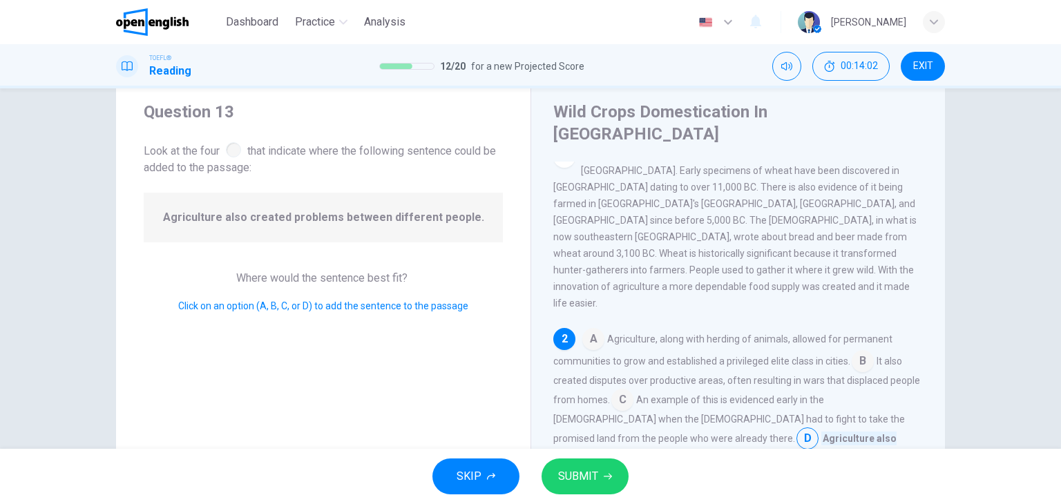
click at [612, 390] on input at bounding box center [623, 401] width 22 height 22
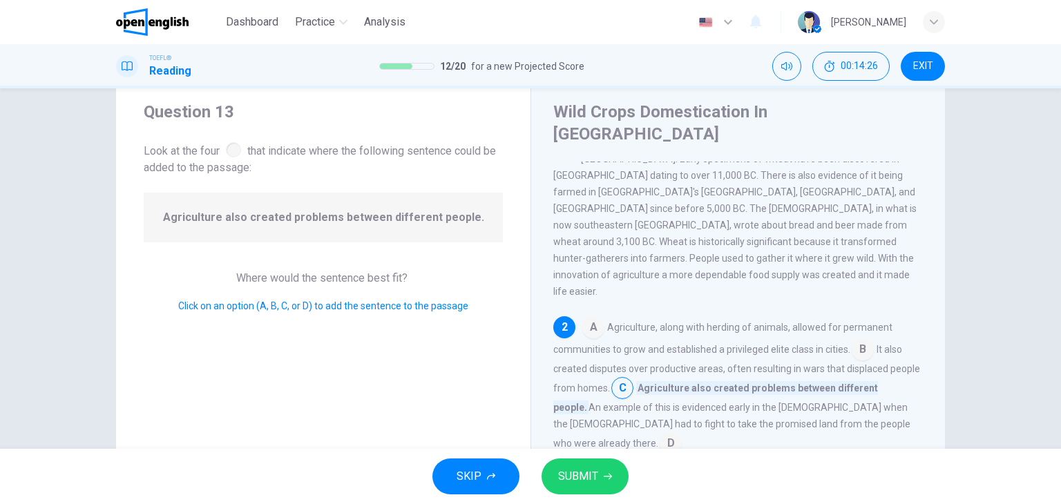
scroll to position [53, 0]
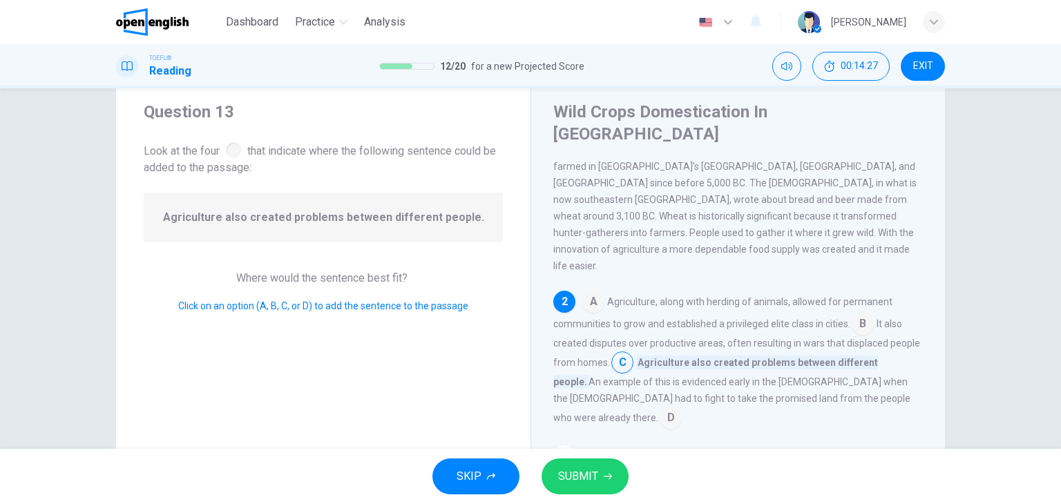
click at [682, 408] on input at bounding box center [671, 419] width 22 height 22
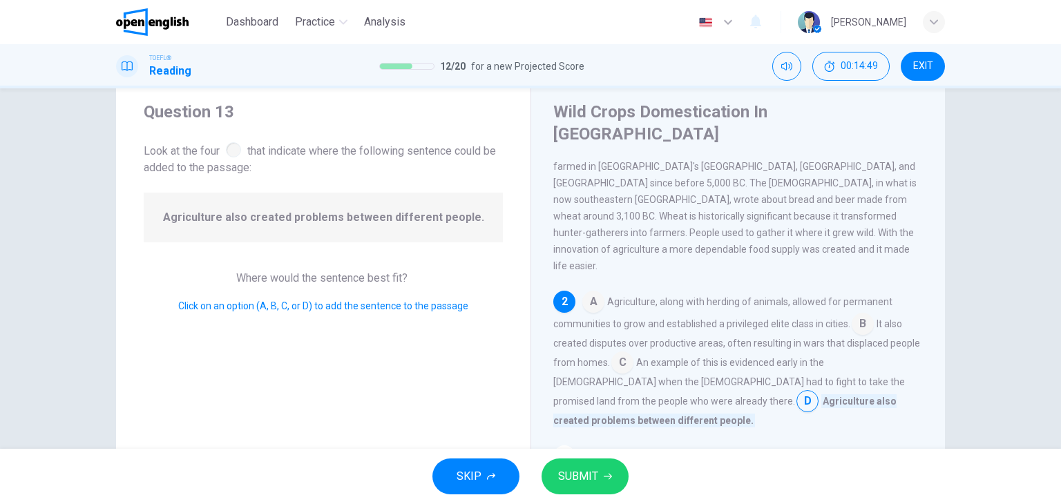
click at [583, 292] on input at bounding box center [594, 303] width 22 height 22
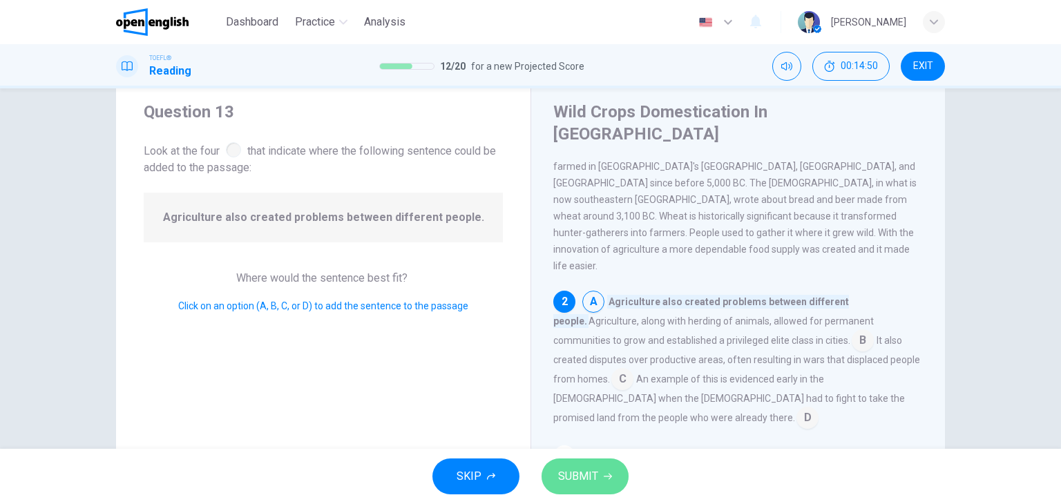
click at [609, 473] on icon "button" at bounding box center [608, 477] width 8 height 8
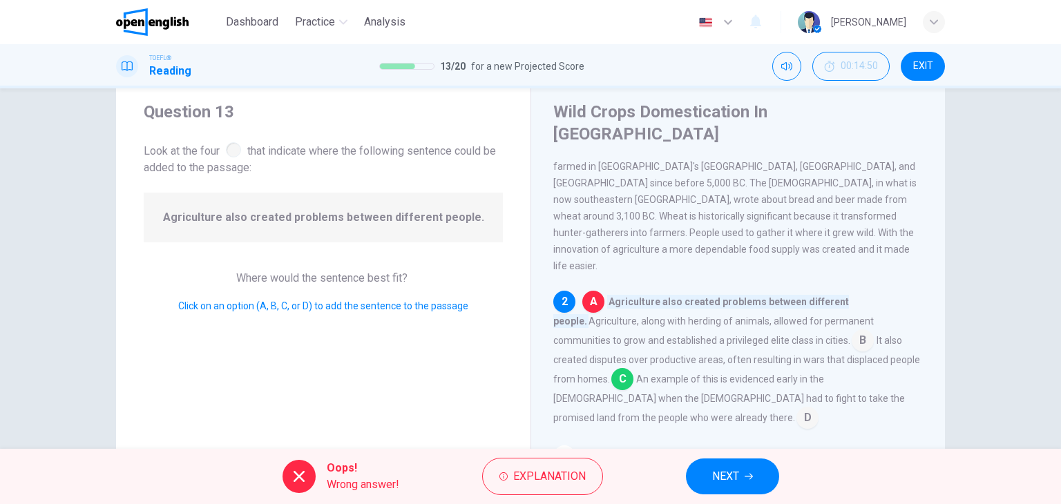
click at [852, 331] on input at bounding box center [863, 342] width 22 height 22
click at [705, 478] on button "NEXT" at bounding box center [732, 477] width 93 height 36
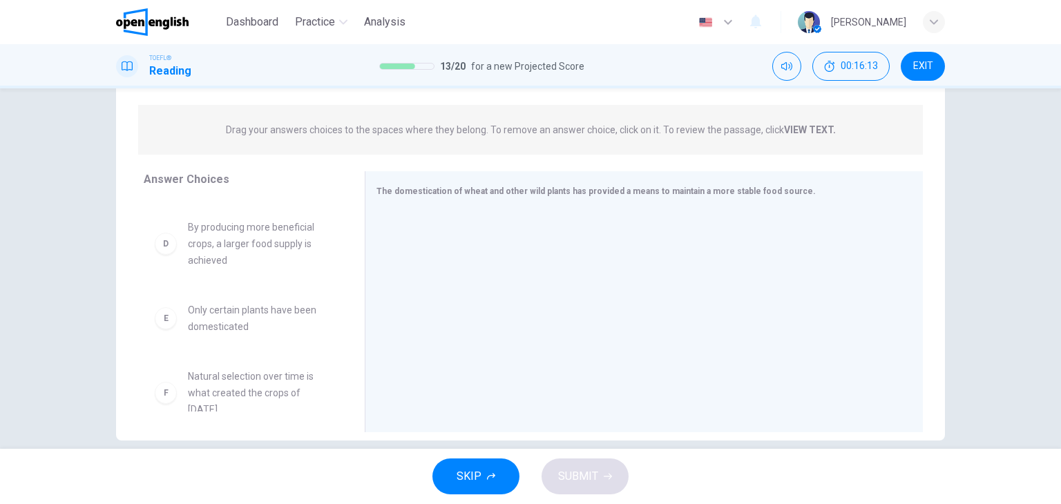
scroll to position [274, 0]
click at [299, 404] on div "F Natural selection over time is what created the crops of [DATE]" at bounding box center [243, 393] width 199 height 72
click at [274, 385] on span "Natural selection over time is what created the crops of [DATE]" at bounding box center [260, 393] width 144 height 50
click at [171, 393] on div "F Natural selection over time is what created the crops of [DATE]" at bounding box center [243, 393] width 177 height 50
click at [167, 390] on div "F" at bounding box center [166, 392] width 22 height 22
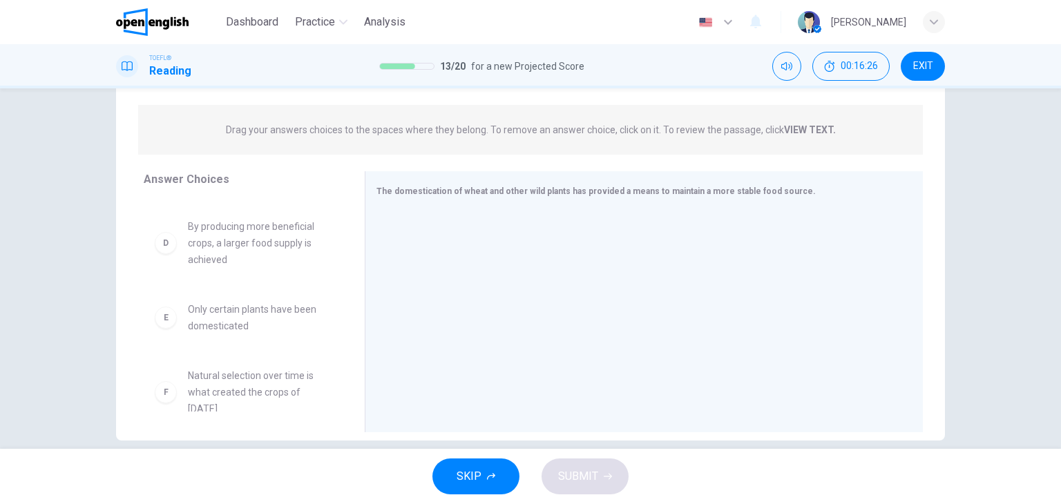
click at [163, 388] on div "F" at bounding box center [166, 392] width 22 height 22
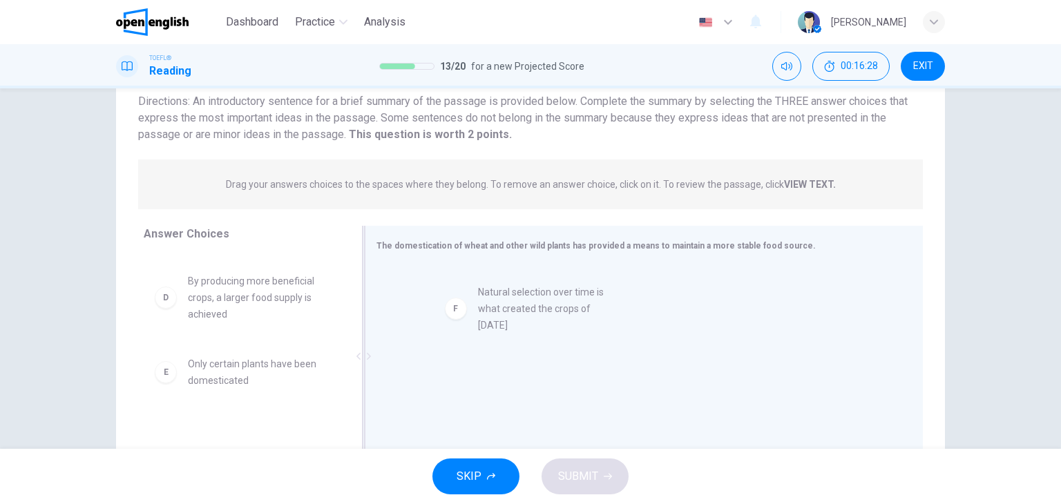
drag, startPoint x: 188, startPoint y: 431, endPoint x: 488, endPoint y: 261, distance: 344.7
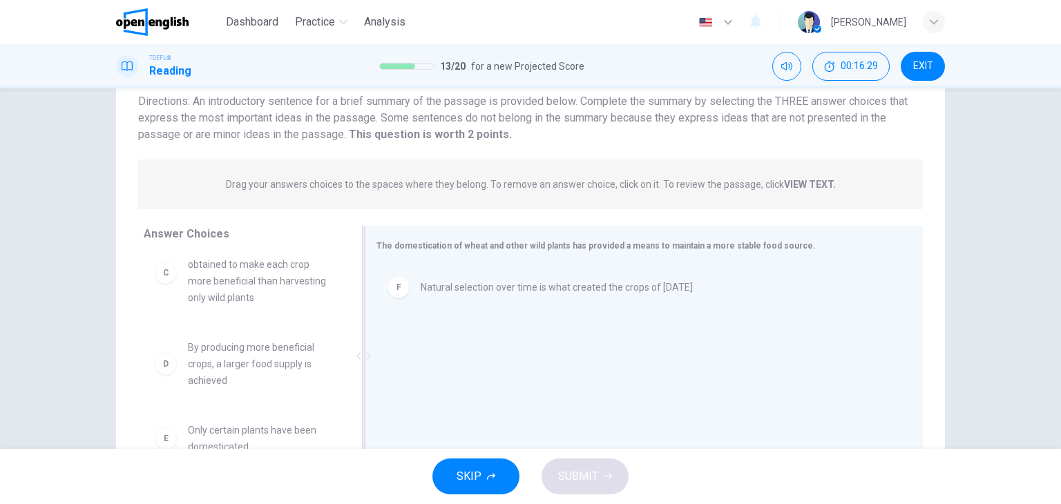
scroll to position [207, 0]
drag, startPoint x: 245, startPoint y: 363, endPoint x: 474, endPoint y: 329, distance: 231.9
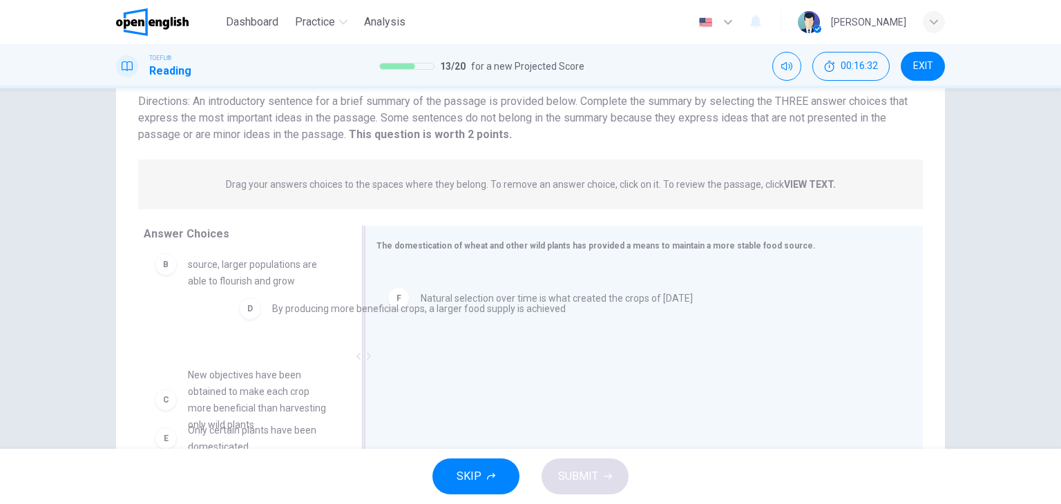
drag, startPoint x: 464, startPoint y: 294, endPoint x: 253, endPoint y: 325, distance: 213.0
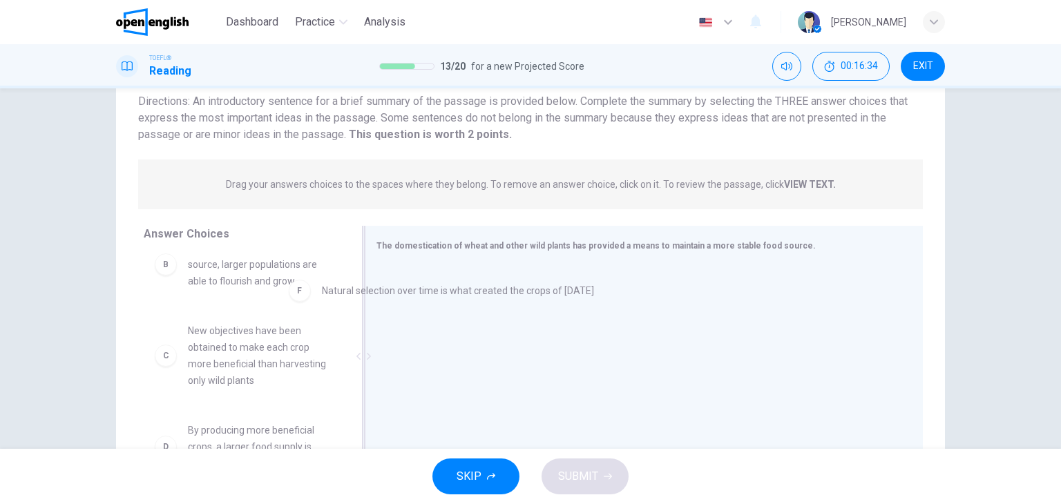
scroll to position [122, 0]
drag, startPoint x: 439, startPoint y: 300, endPoint x: 226, endPoint y: 328, distance: 215.3
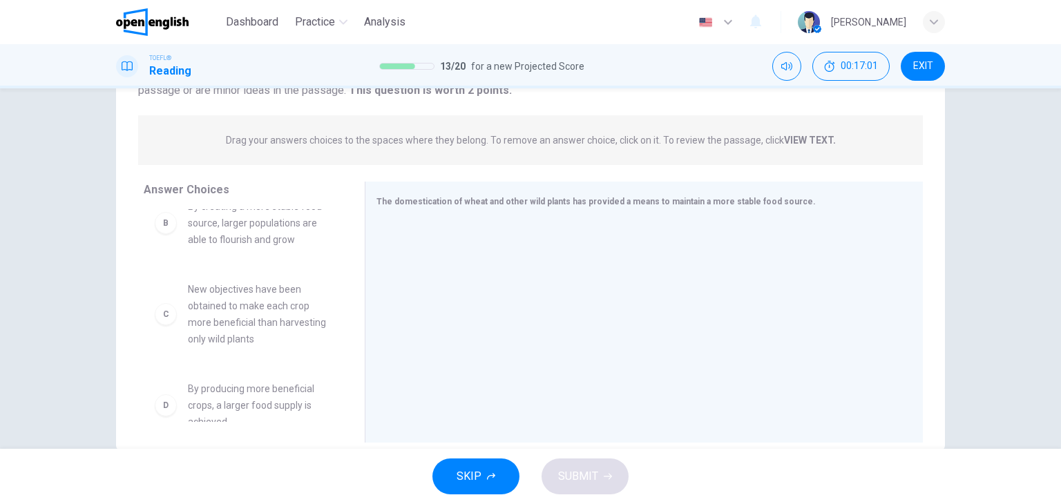
scroll to position [0, 0]
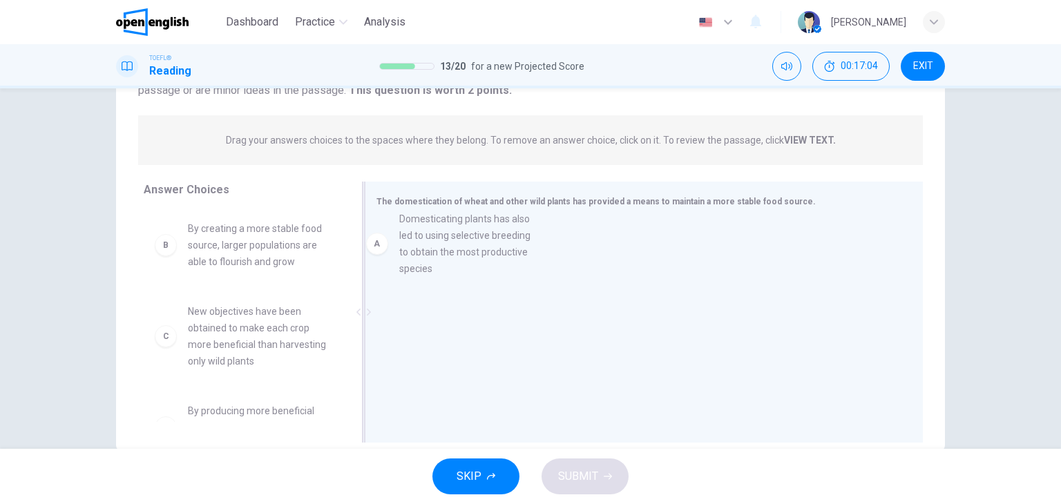
drag, startPoint x: 221, startPoint y: 268, endPoint x: 442, endPoint y: 263, distance: 220.5
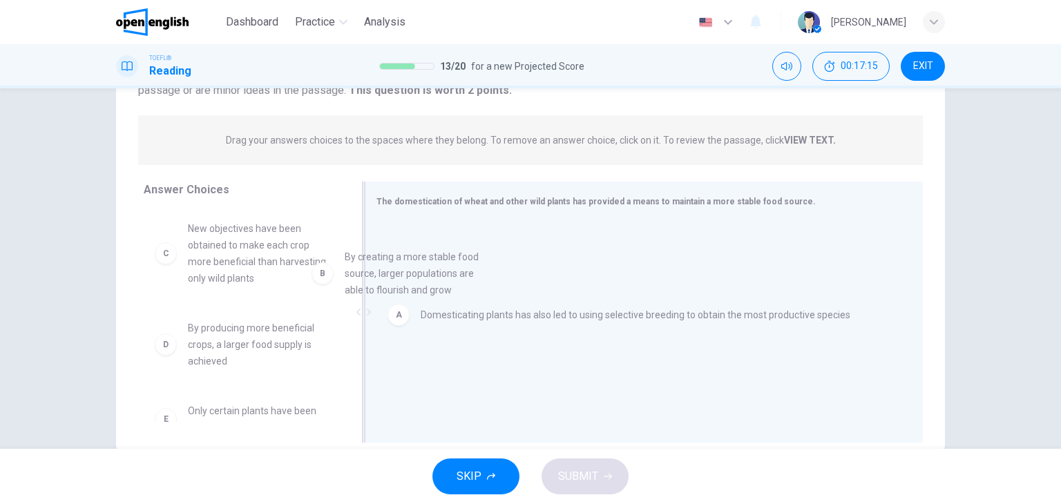
drag, startPoint x: 221, startPoint y: 247, endPoint x: 498, endPoint y: 312, distance: 283.9
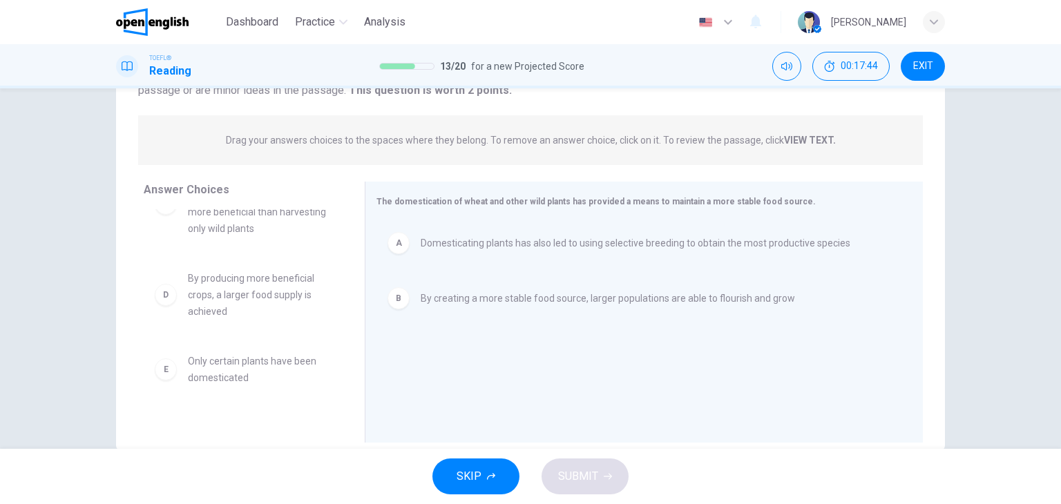
scroll to position [50, 0]
drag, startPoint x: 231, startPoint y: 364, endPoint x: 522, endPoint y: 350, distance: 291.3
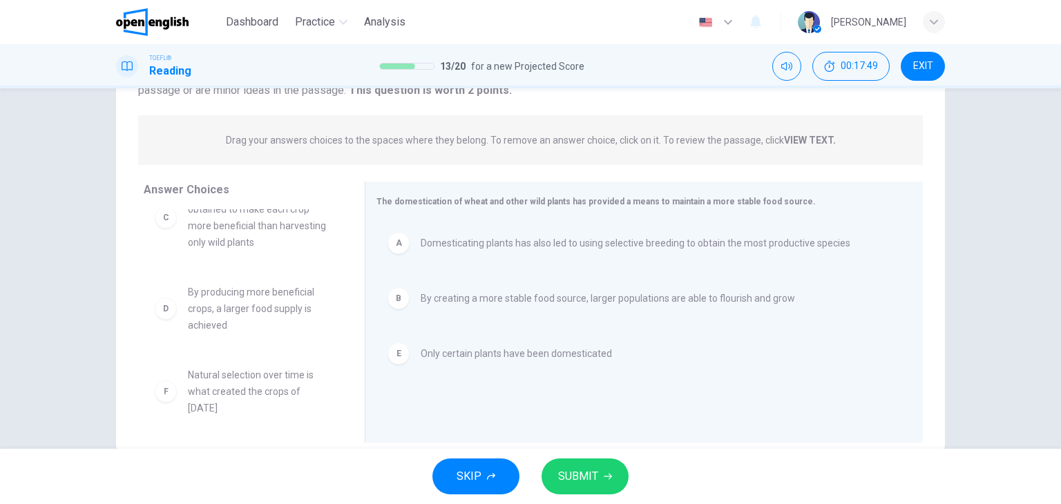
scroll to position [25, 0]
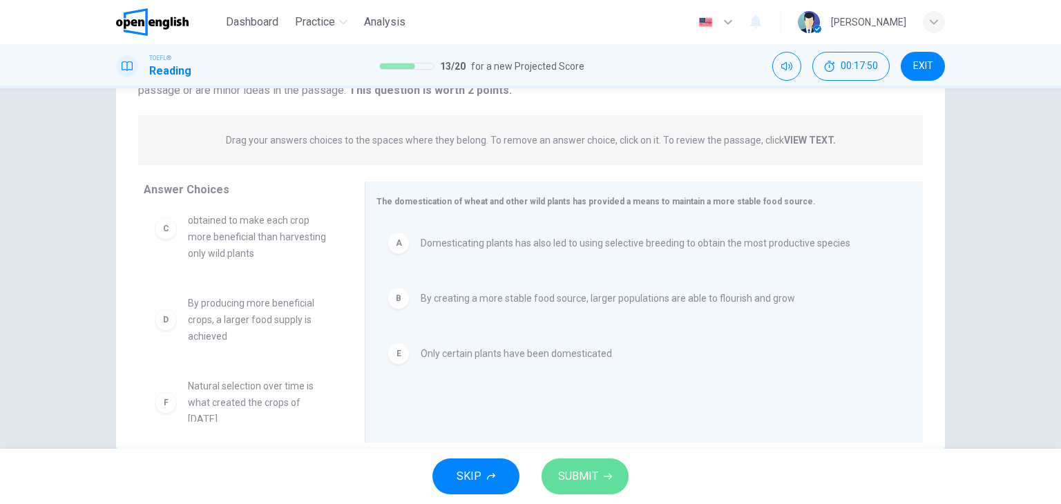
click at [589, 465] on button "SUBMIT" at bounding box center [585, 477] width 87 height 36
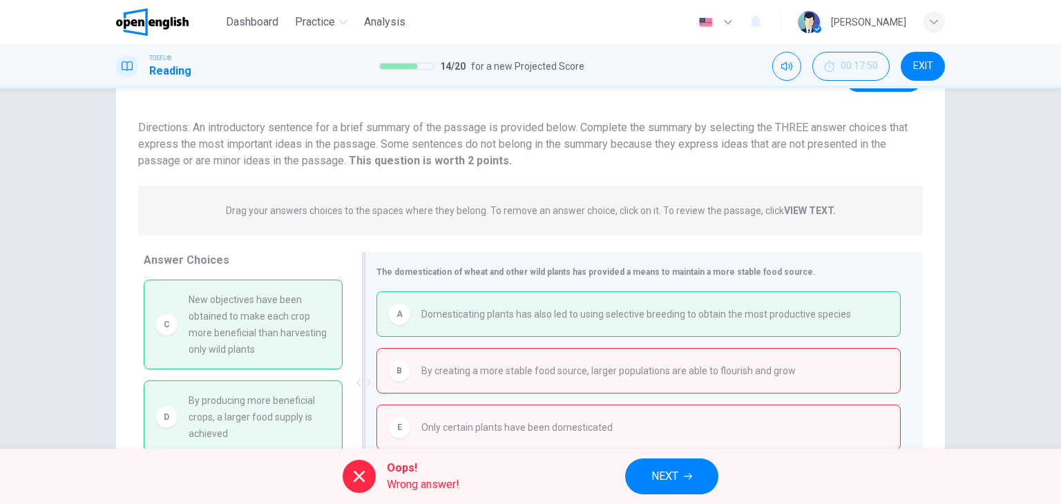
scroll to position [73, 0]
click at [674, 474] on span "NEXT" at bounding box center [665, 476] width 27 height 19
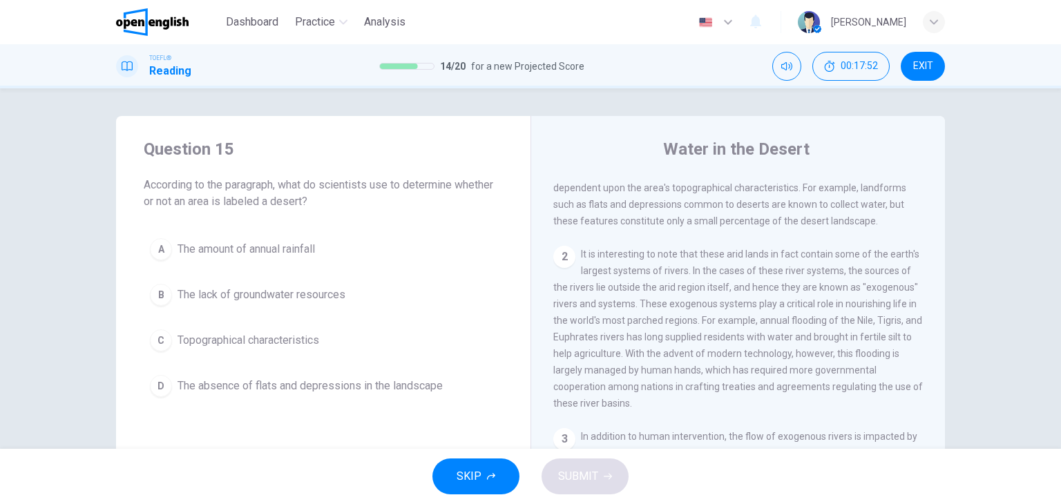
scroll to position [0, 0]
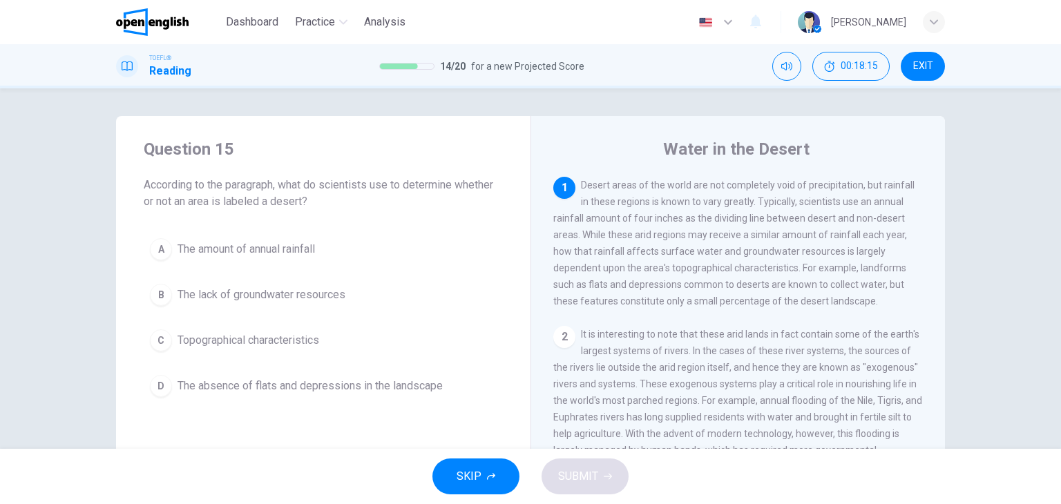
drag, startPoint x: 553, startPoint y: 223, endPoint x: 579, endPoint y: 223, distance: 26.3
click at [579, 223] on span "Desert areas of the world are not completely void of precipitation, but rainfal…" at bounding box center [734, 243] width 361 height 127
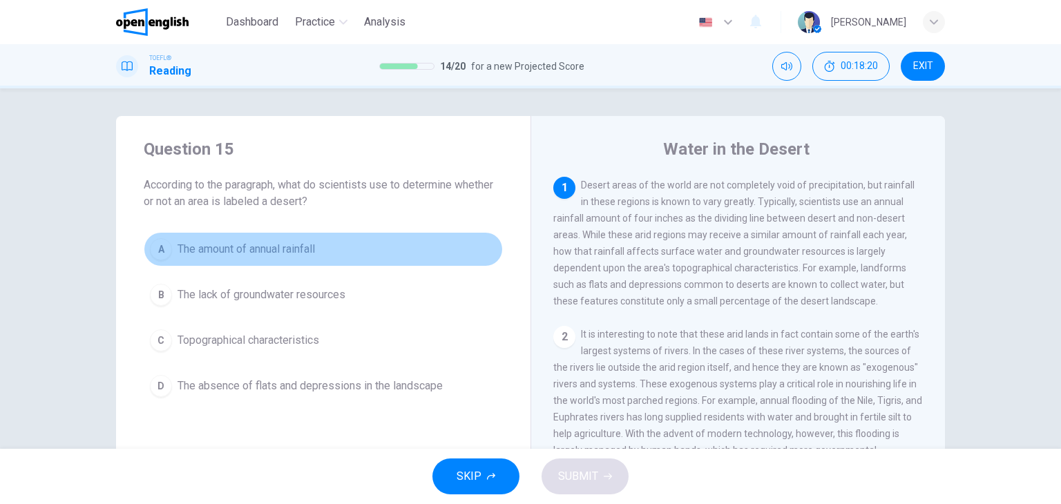
click at [244, 252] on span "The amount of annual rainfall" at bounding box center [247, 249] width 138 height 17
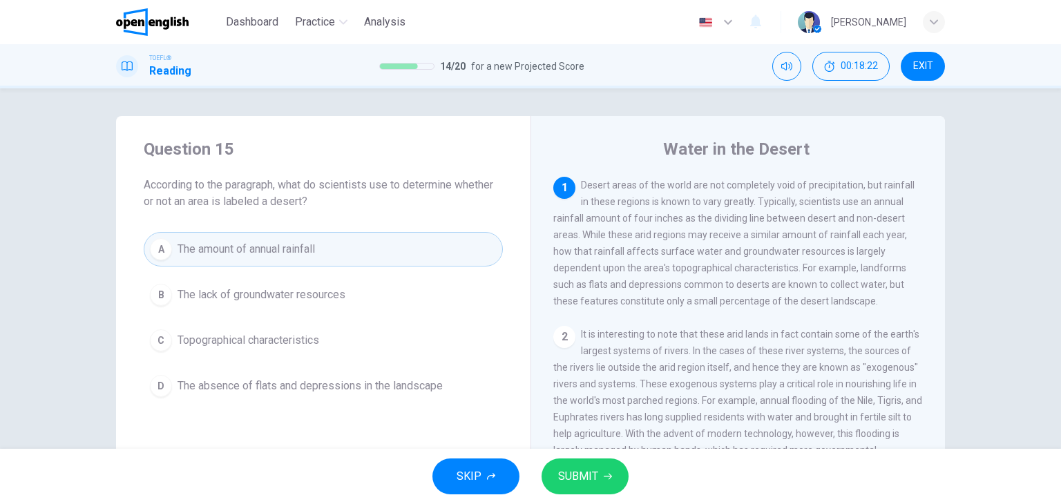
click at [609, 479] on icon "button" at bounding box center [608, 477] width 8 height 8
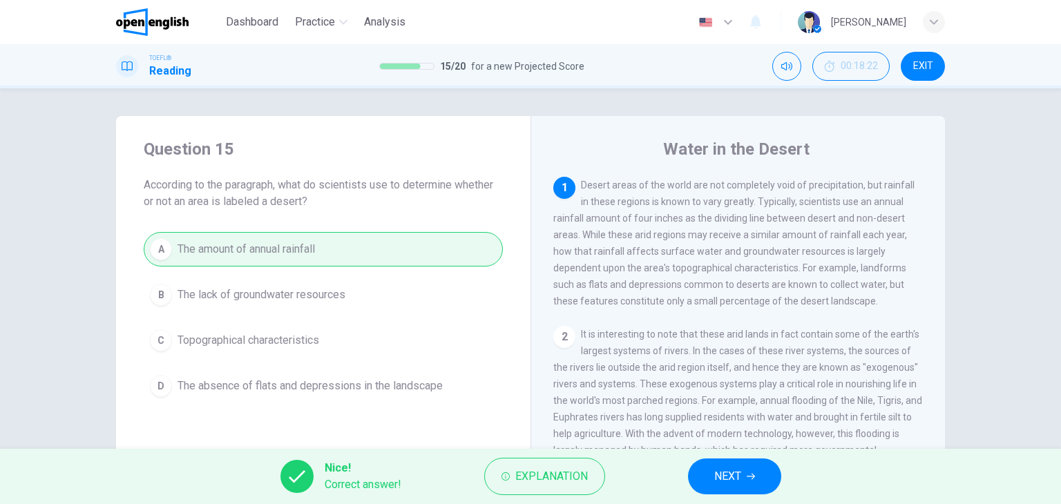
click at [703, 478] on button "NEXT" at bounding box center [734, 477] width 93 height 36
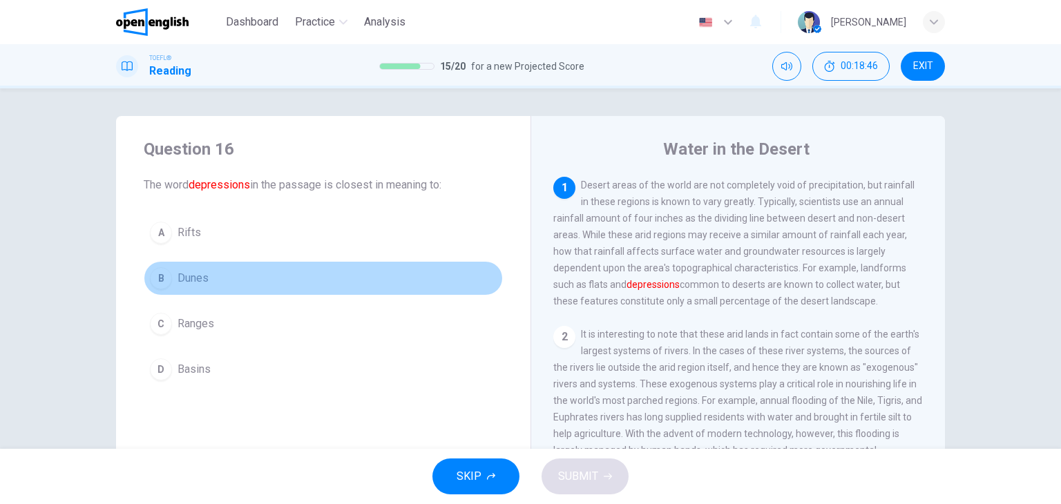
click at [188, 288] on button "B Dunes" at bounding box center [323, 278] width 359 height 35
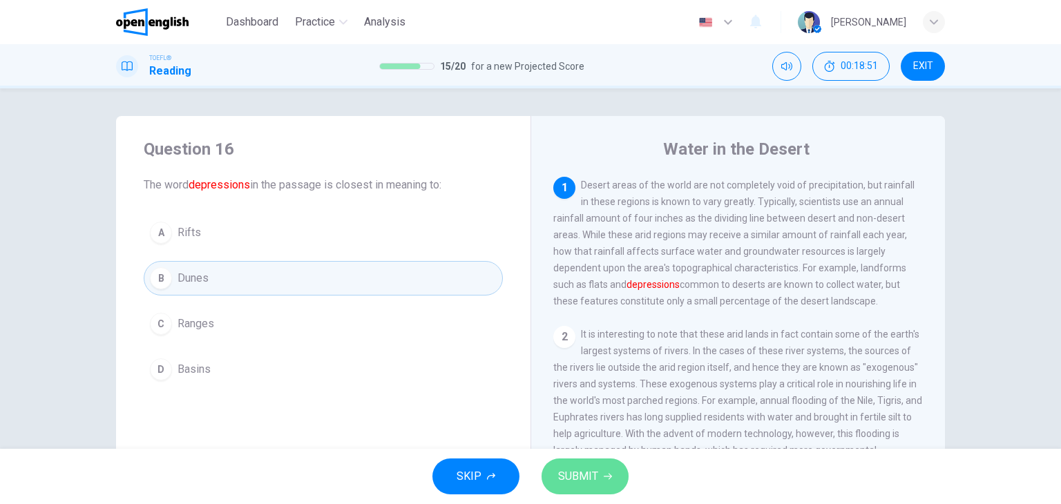
click at [571, 465] on button "SUBMIT" at bounding box center [585, 477] width 87 height 36
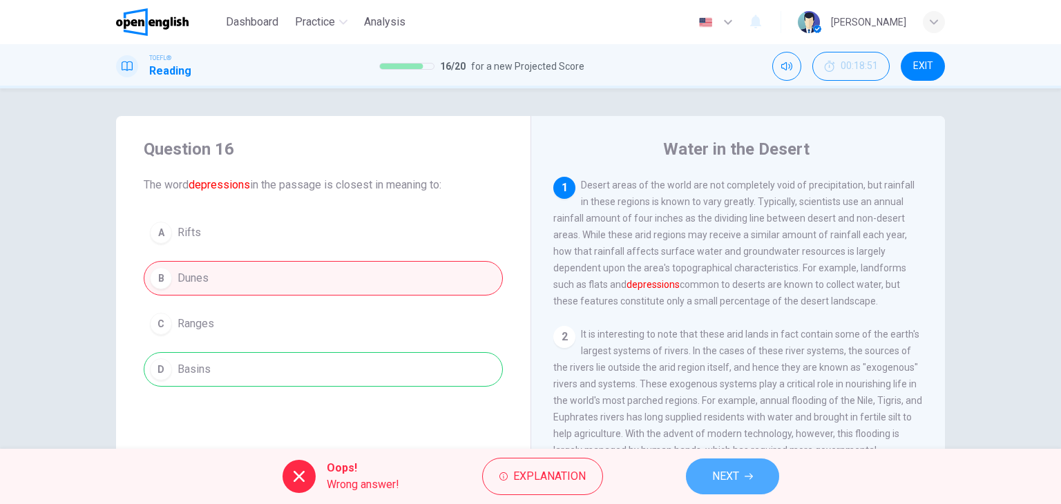
click at [732, 472] on span "NEXT" at bounding box center [725, 476] width 27 height 19
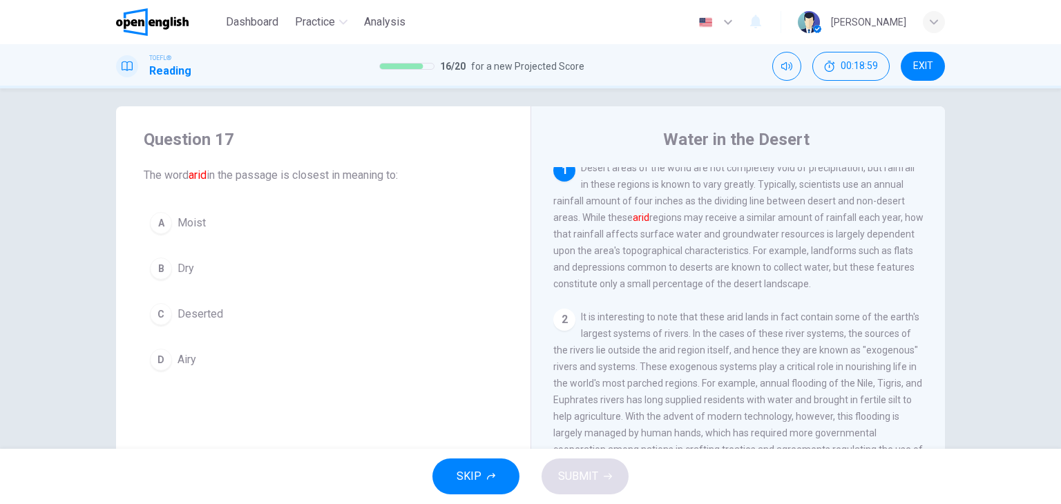
scroll to position [7, 0]
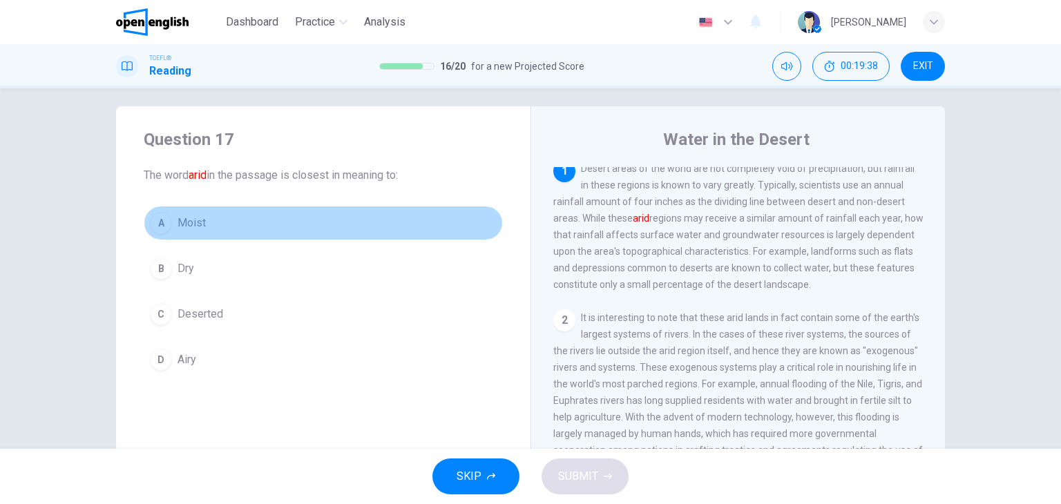
click at [195, 223] on span "Moist" at bounding box center [192, 223] width 28 height 17
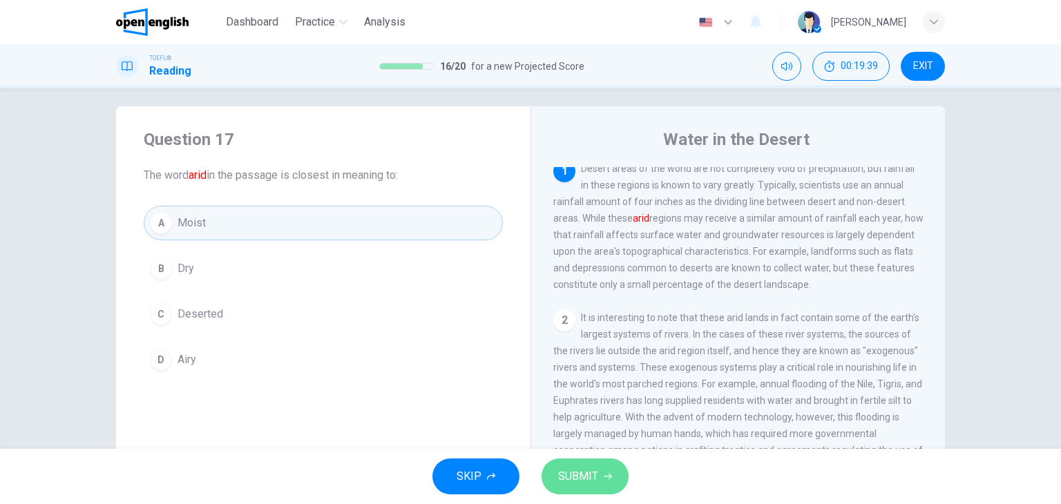
click at [585, 482] on span "SUBMIT" at bounding box center [578, 476] width 40 height 19
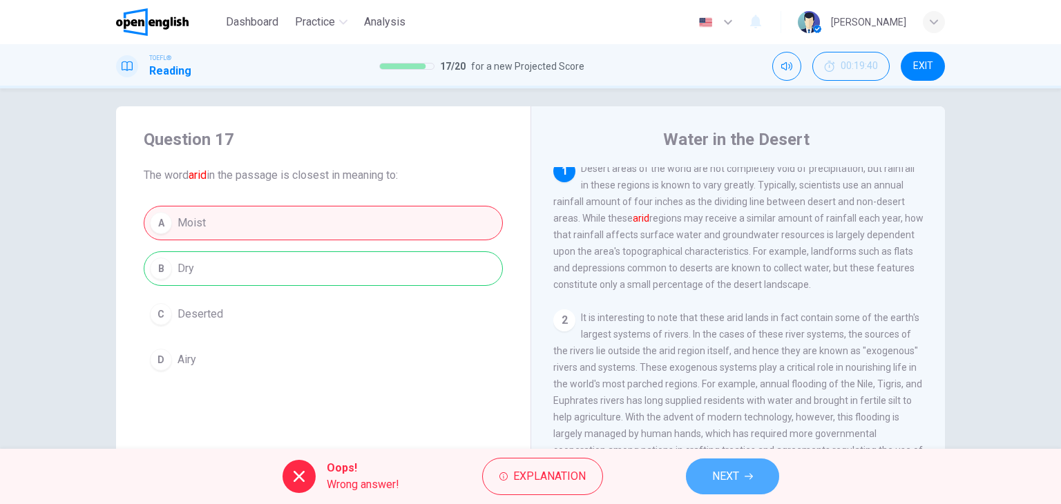
click at [696, 473] on button "NEXT" at bounding box center [732, 477] width 93 height 36
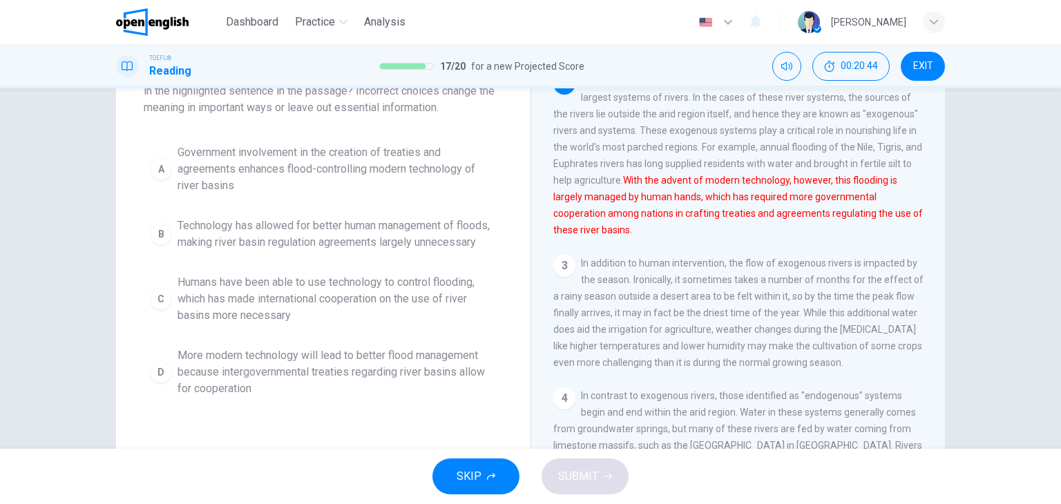
scroll to position [113, 0]
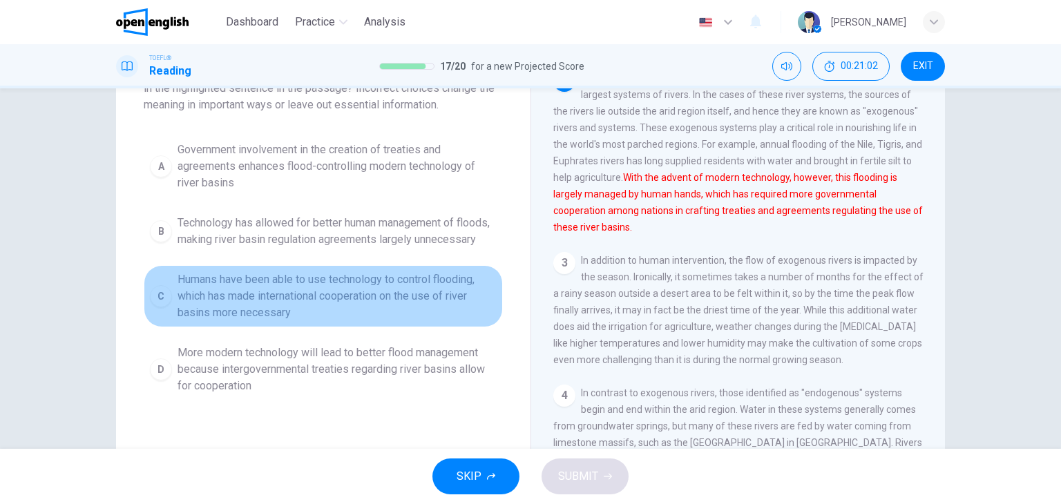
click at [417, 316] on span "Humans have been able to use technology to control flooding, which has made int…" at bounding box center [337, 297] width 319 height 50
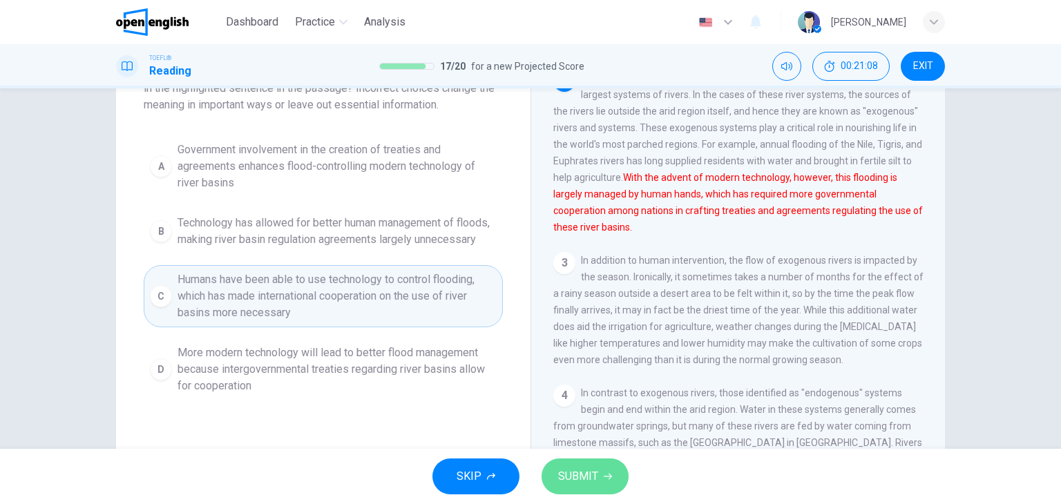
click at [591, 469] on span "SUBMIT" at bounding box center [578, 476] width 40 height 19
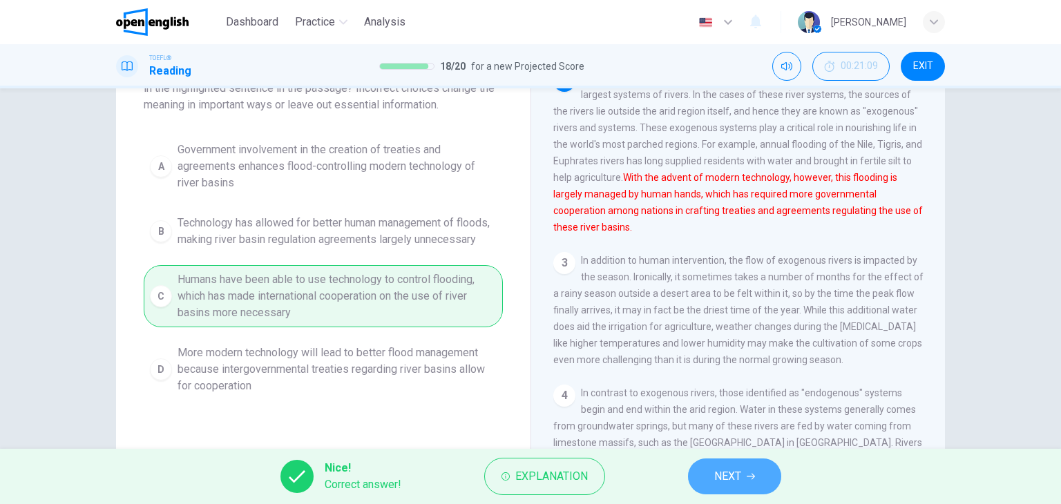
click at [699, 470] on button "NEXT" at bounding box center [734, 477] width 93 height 36
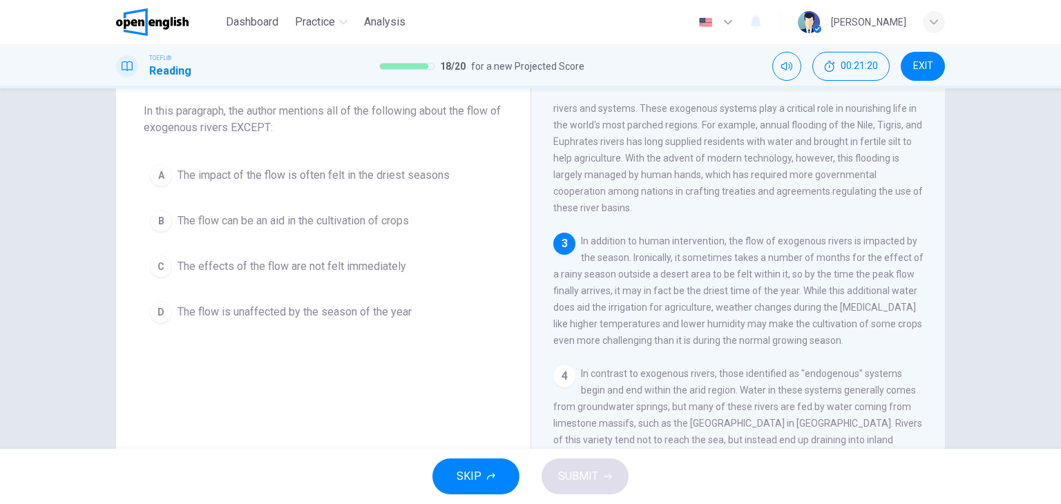
scroll to position [207, 0]
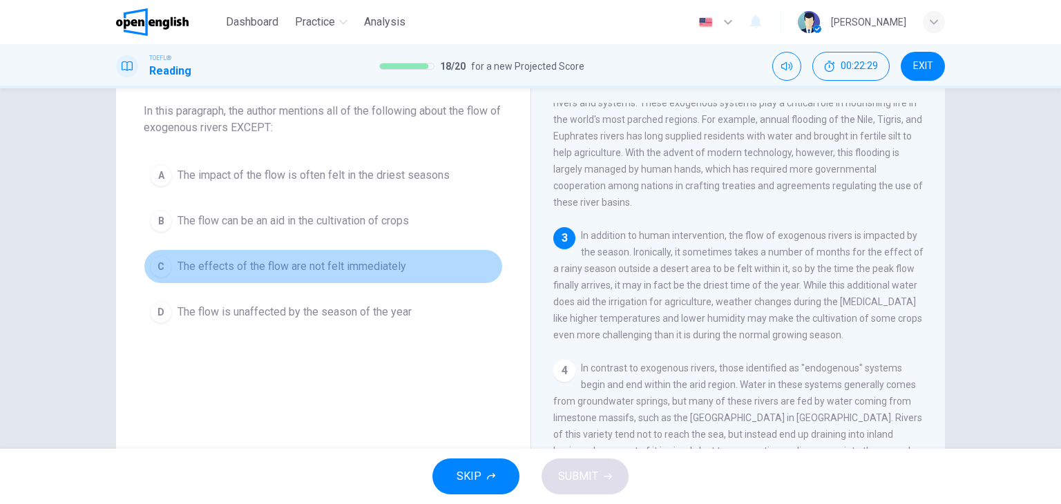
click at [377, 263] on span "The effects of the flow are not felt immediately" at bounding box center [292, 266] width 229 height 17
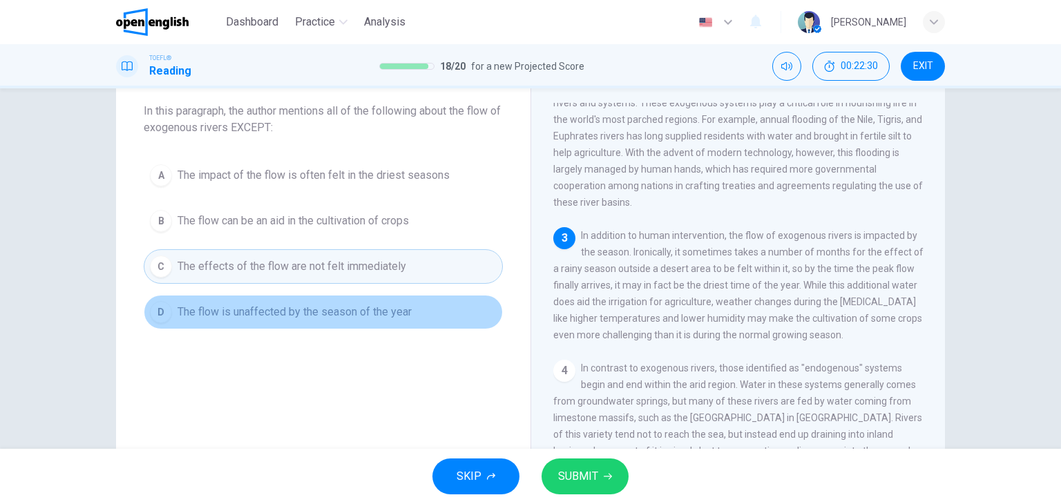
click at [368, 314] on span "The flow is unaffected by the season of the year" at bounding box center [295, 312] width 234 height 17
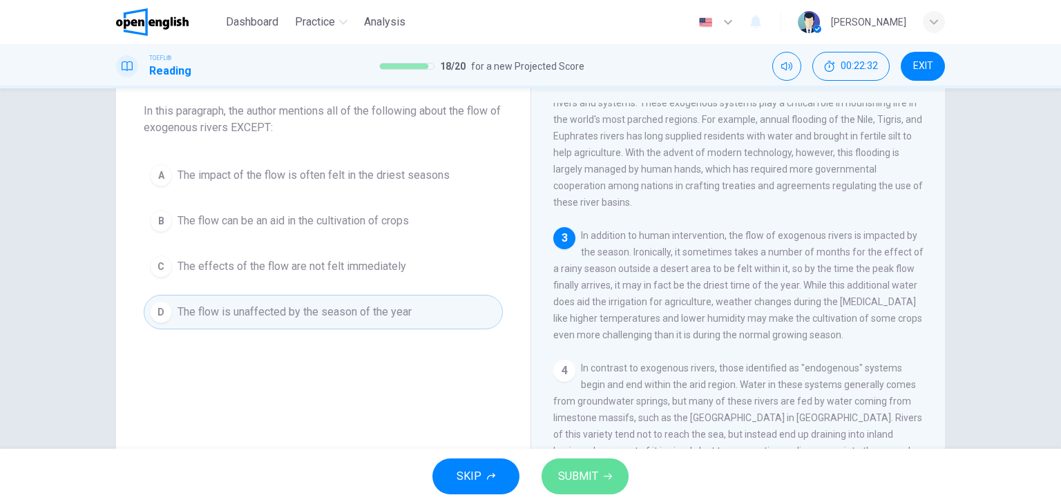
click at [583, 478] on span "SUBMIT" at bounding box center [578, 476] width 40 height 19
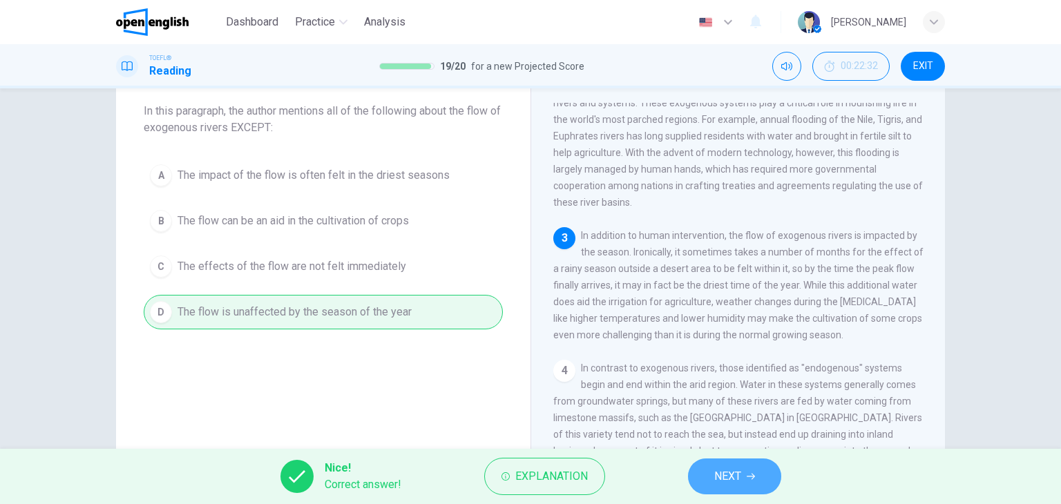
click at [722, 478] on span "NEXT" at bounding box center [728, 476] width 27 height 19
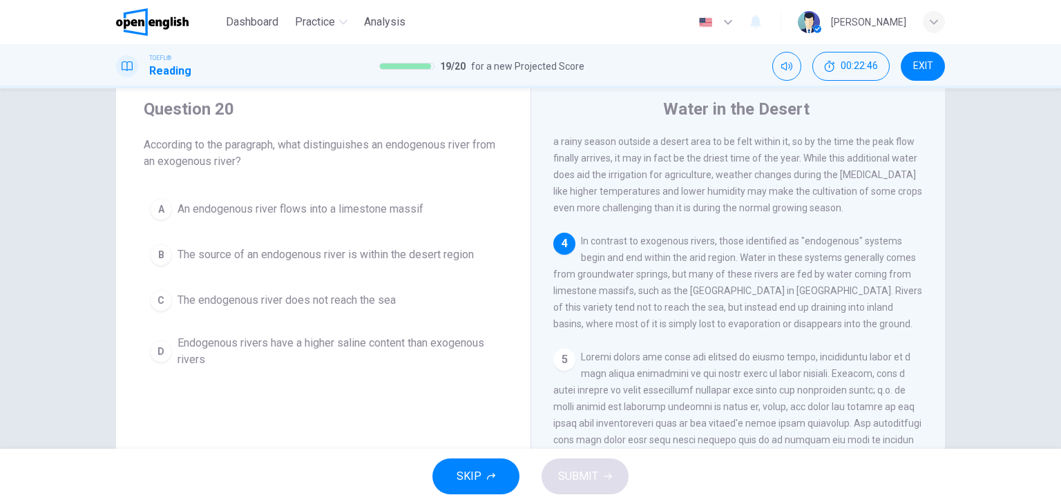
scroll to position [370, 0]
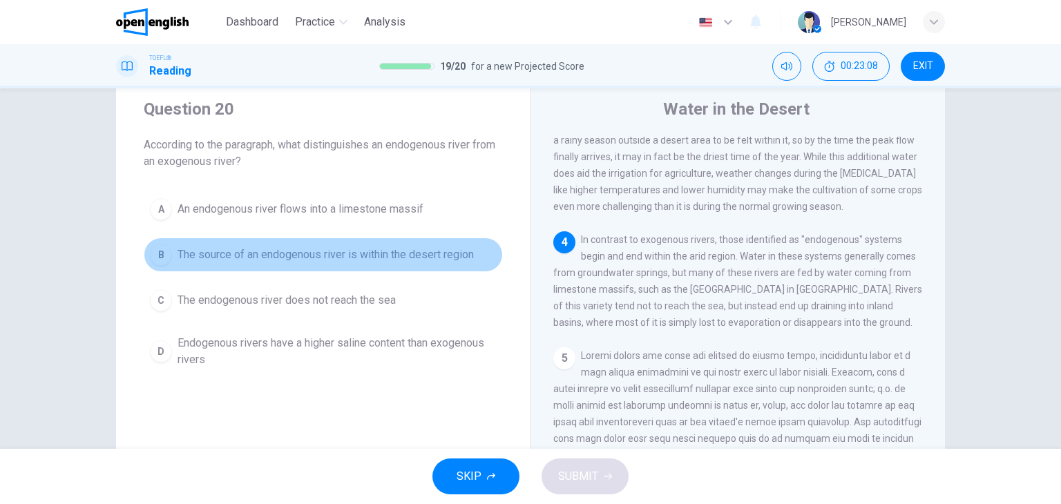
click at [318, 252] on span "The source of an endogenous river is within the desert region" at bounding box center [326, 255] width 296 height 17
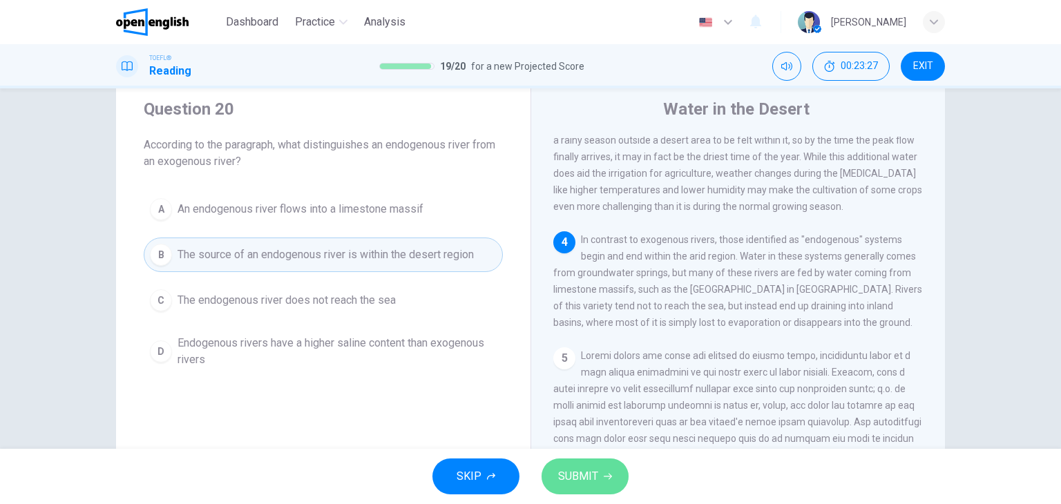
click at [601, 480] on button "SUBMIT" at bounding box center [585, 477] width 87 height 36
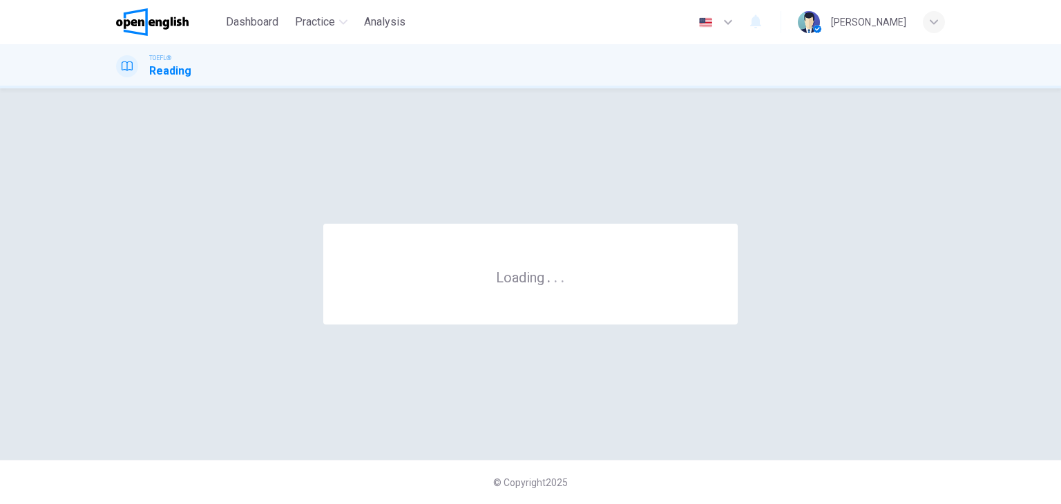
scroll to position [0, 0]
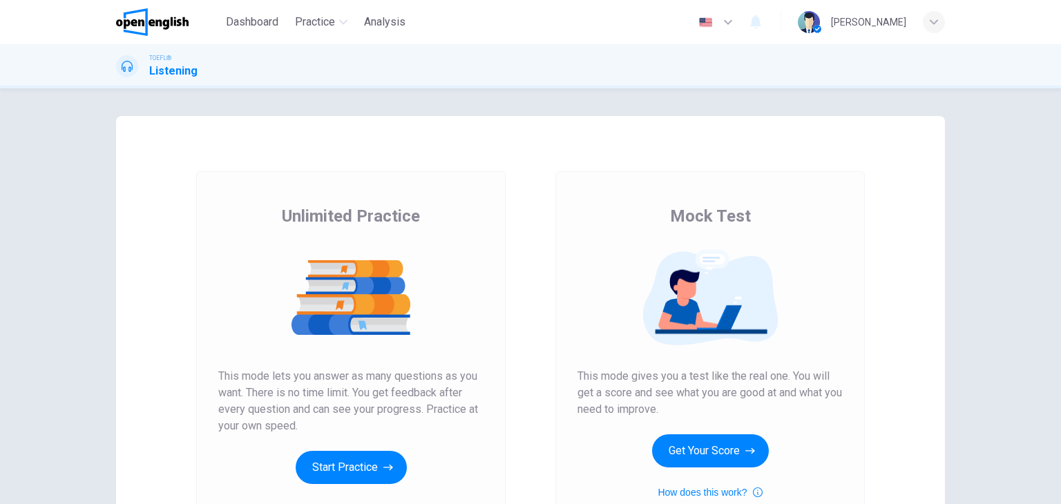
scroll to position [33, 0]
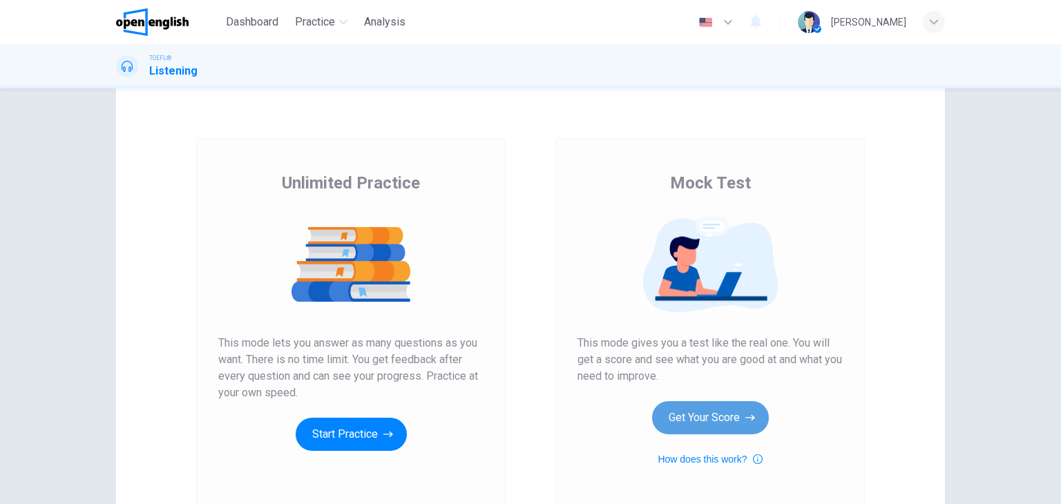
click at [722, 418] on button "Get Your Score" at bounding box center [710, 417] width 117 height 33
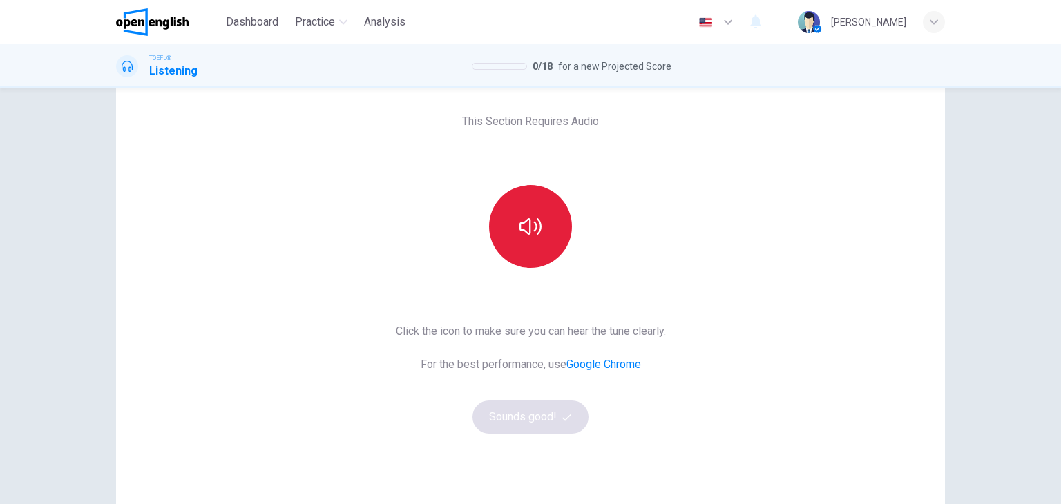
scroll to position [60, 0]
click at [543, 257] on button "button" at bounding box center [530, 224] width 83 height 83
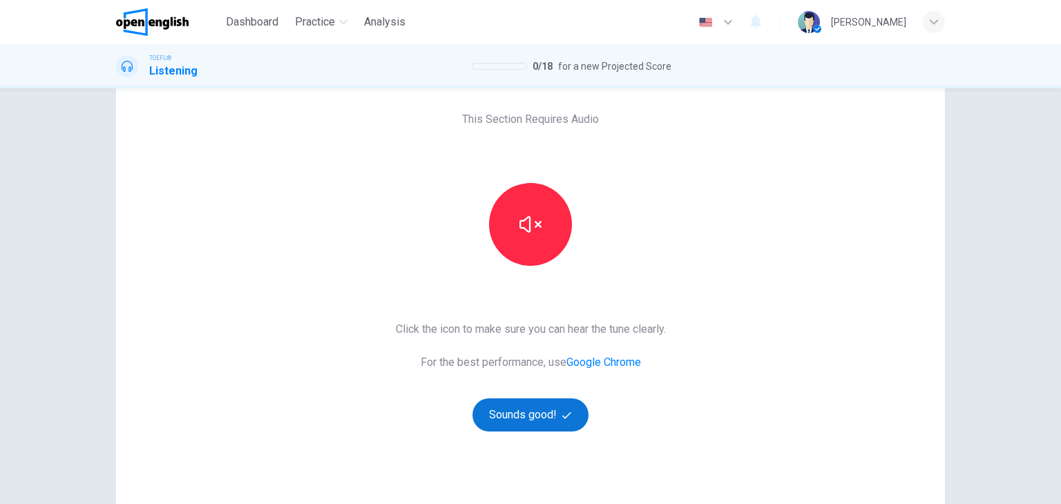
click at [567, 423] on button "Sounds good!" at bounding box center [531, 415] width 116 height 33
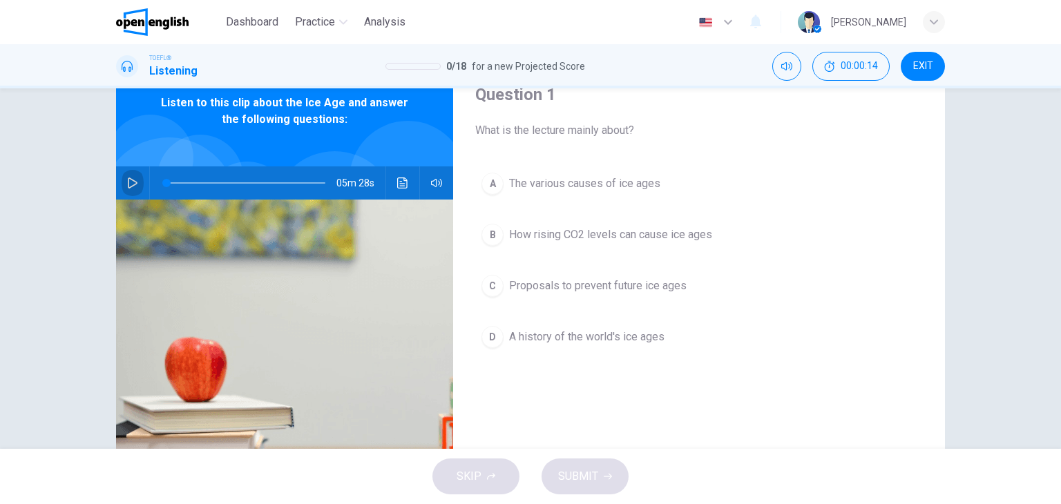
click at [130, 186] on icon "button" at bounding box center [132, 183] width 11 height 11
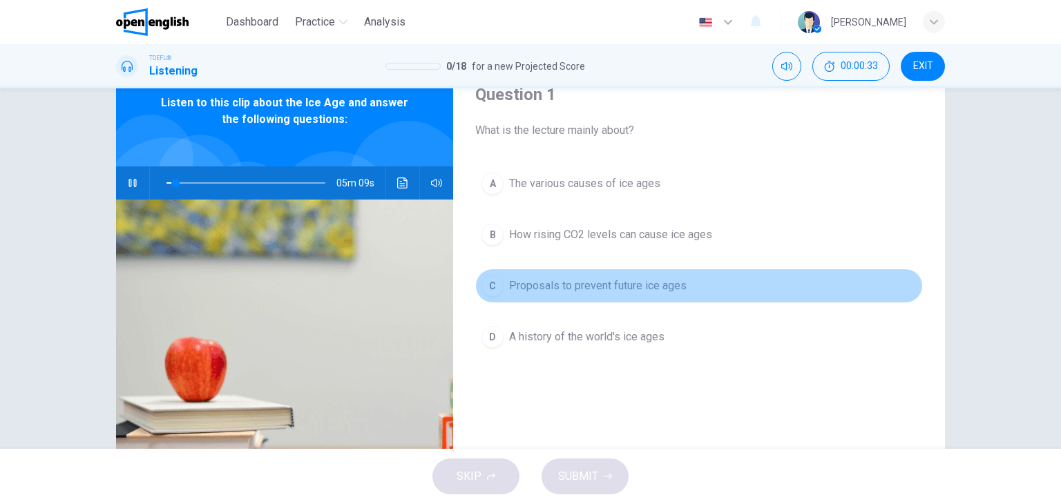
click at [556, 291] on span "Proposals to prevent future ice ages" at bounding box center [598, 286] width 178 height 17
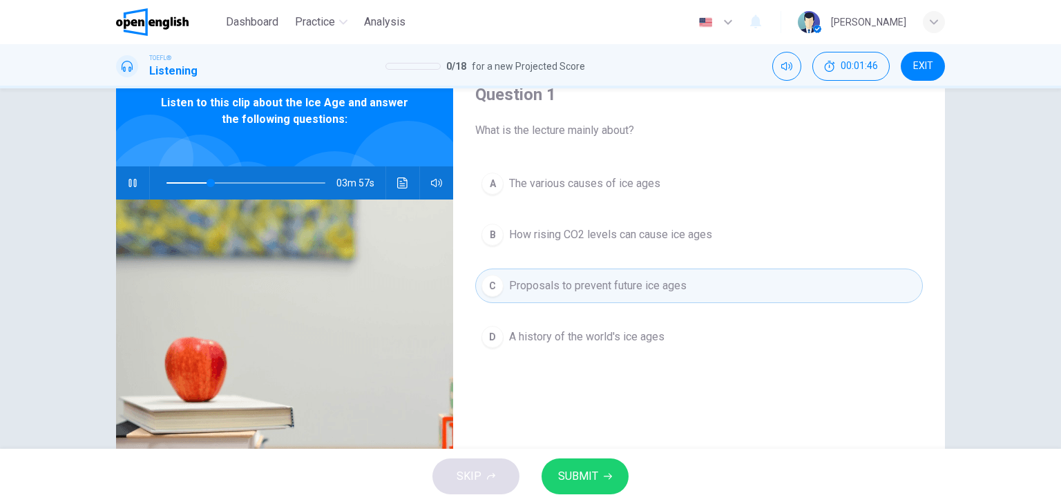
click at [202, 198] on div at bounding box center [243, 183] width 187 height 33
drag, startPoint x: 204, startPoint y: 180, endPoint x: 119, endPoint y: 184, distance: 85.1
click at [119, 184] on div "04m 02s" at bounding box center [284, 183] width 337 height 33
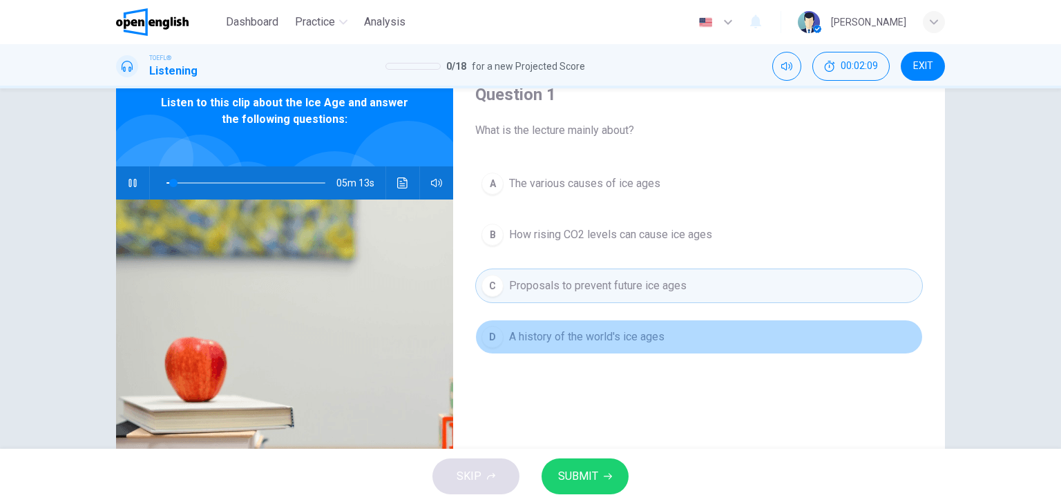
click at [573, 332] on span "A history of the world's ice ages" at bounding box center [586, 337] width 155 height 17
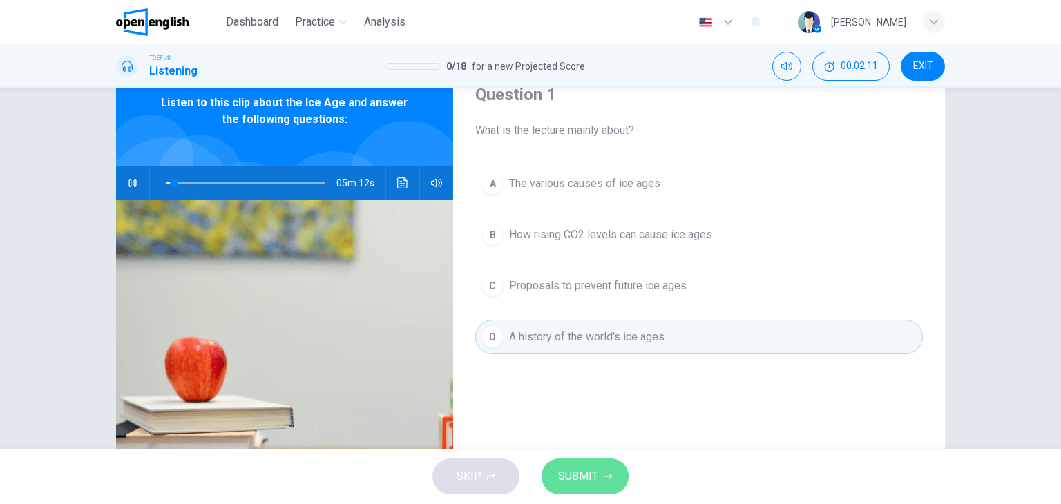
click at [575, 469] on span "SUBMIT" at bounding box center [578, 476] width 40 height 19
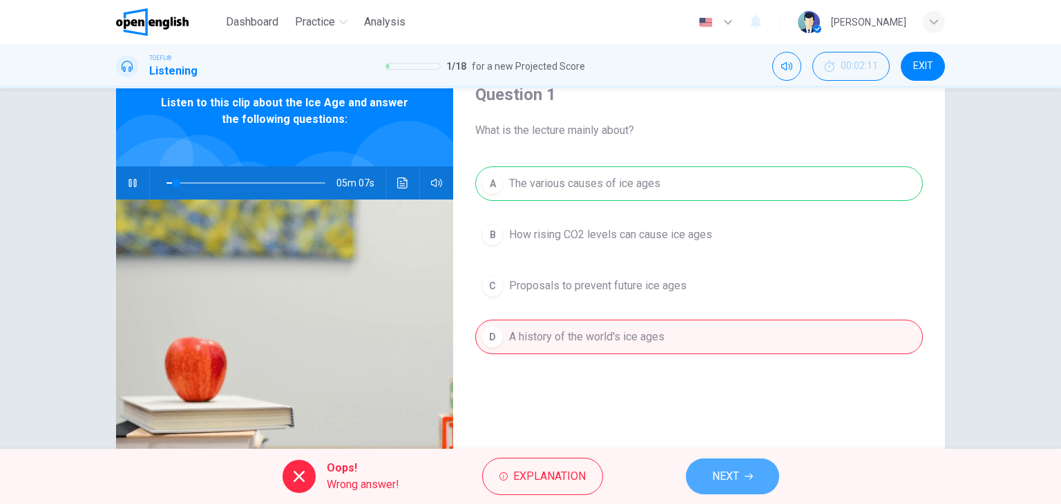
click at [706, 473] on button "NEXT" at bounding box center [732, 477] width 93 height 36
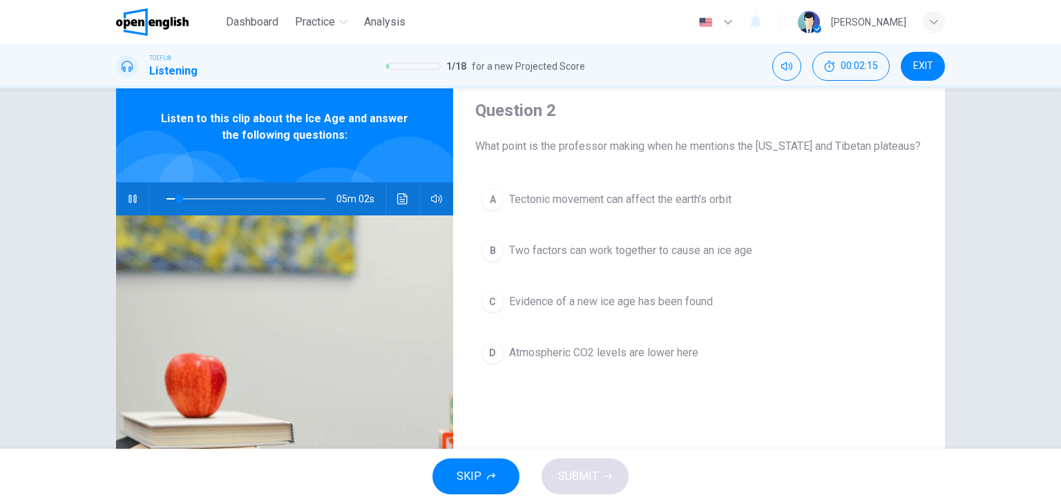
scroll to position [44, 0]
click at [124, 190] on button "button" at bounding box center [133, 198] width 22 height 33
type input "*"
